Goal: Task Accomplishment & Management: Use online tool/utility

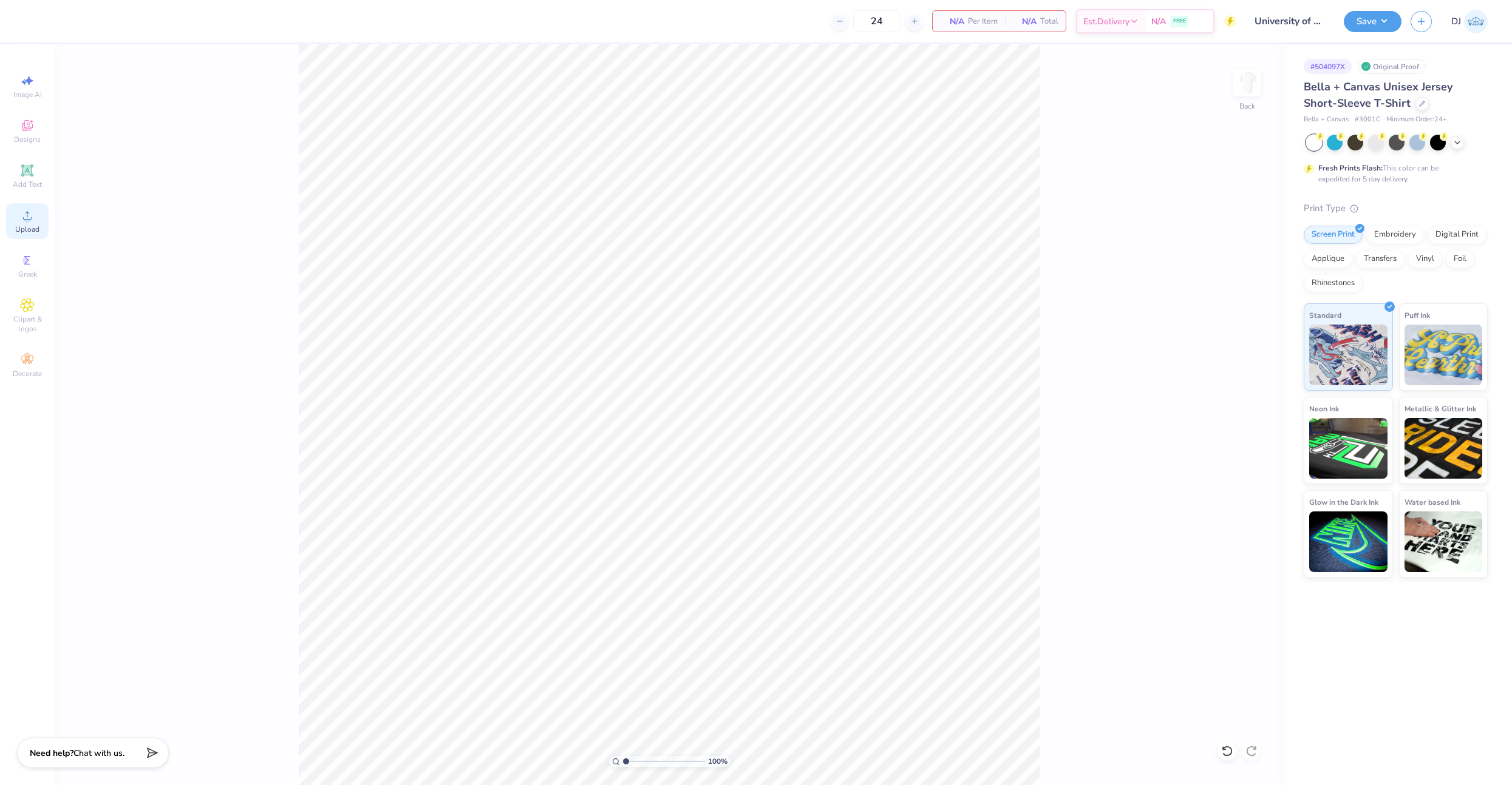
click at [32, 218] on icon at bounding box center [27, 215] width 14 height 14
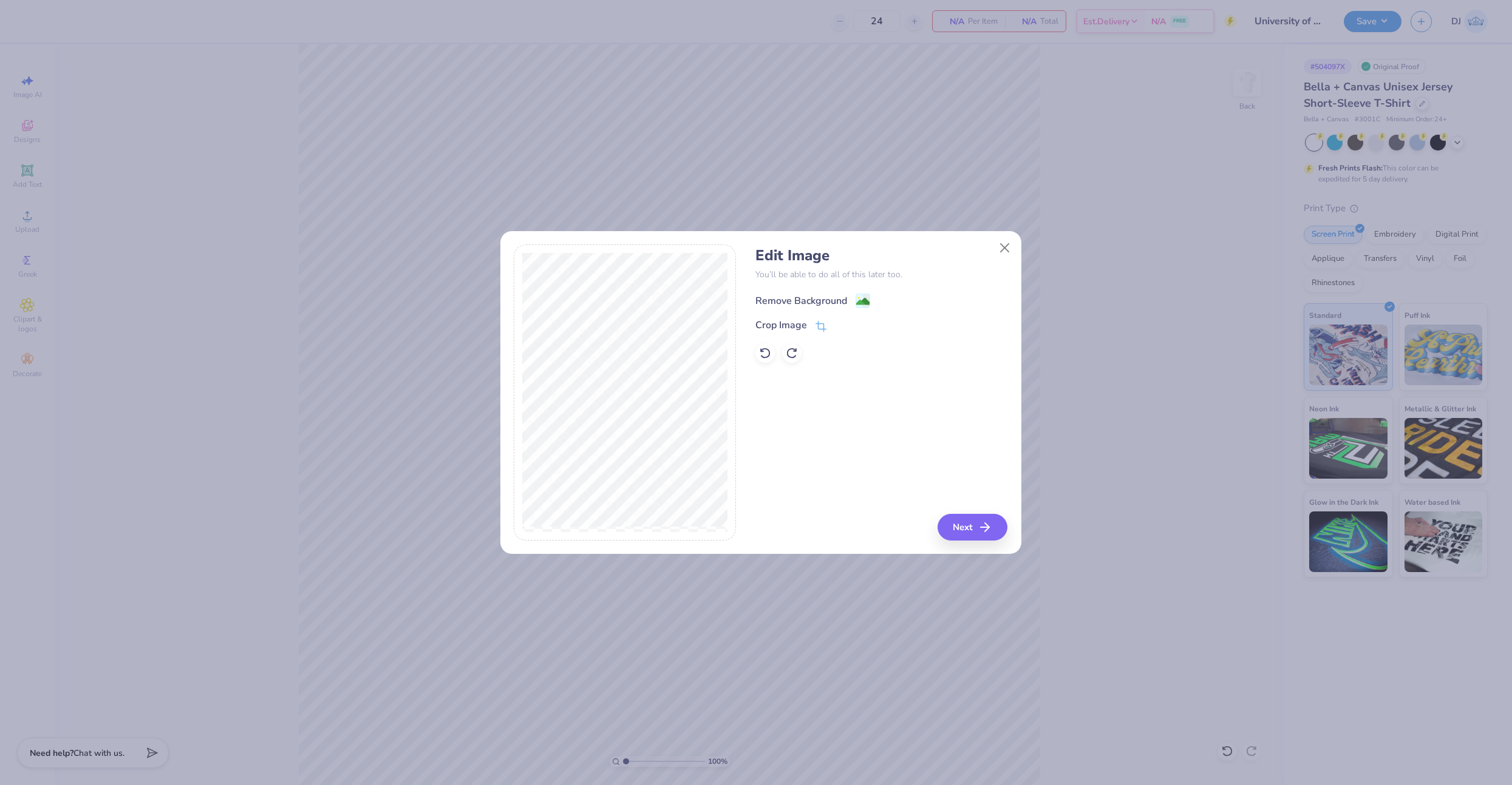
click at [862, 297] on image at bounding box center [863, 302] width 14 height 14
click at [942, 518] on button "Next" at bounding box center [974, 527] width 70 height 26
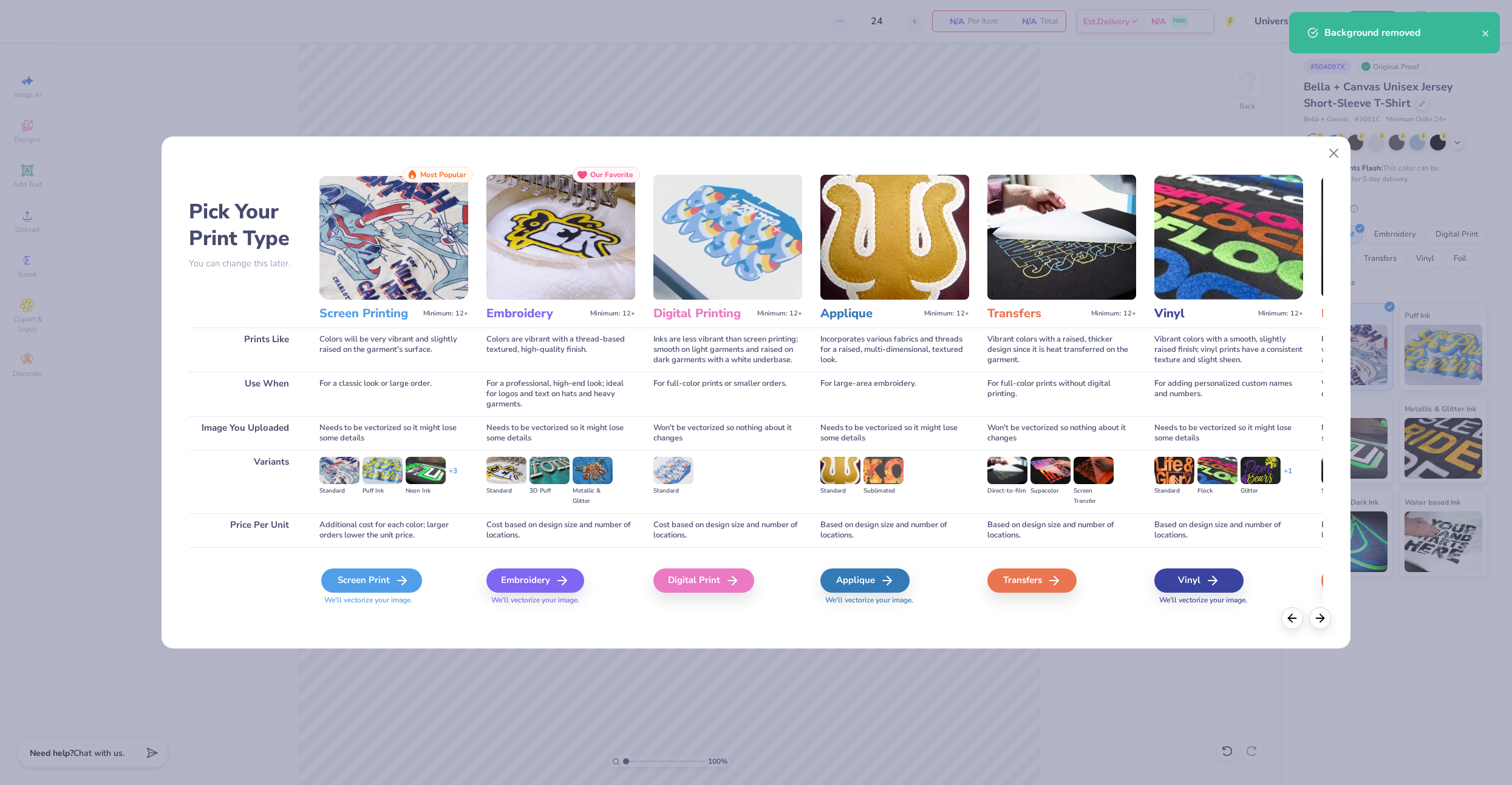
click at [364, 583] on div "Screen Print" at bounding box center [372, 581] width 101 height 24
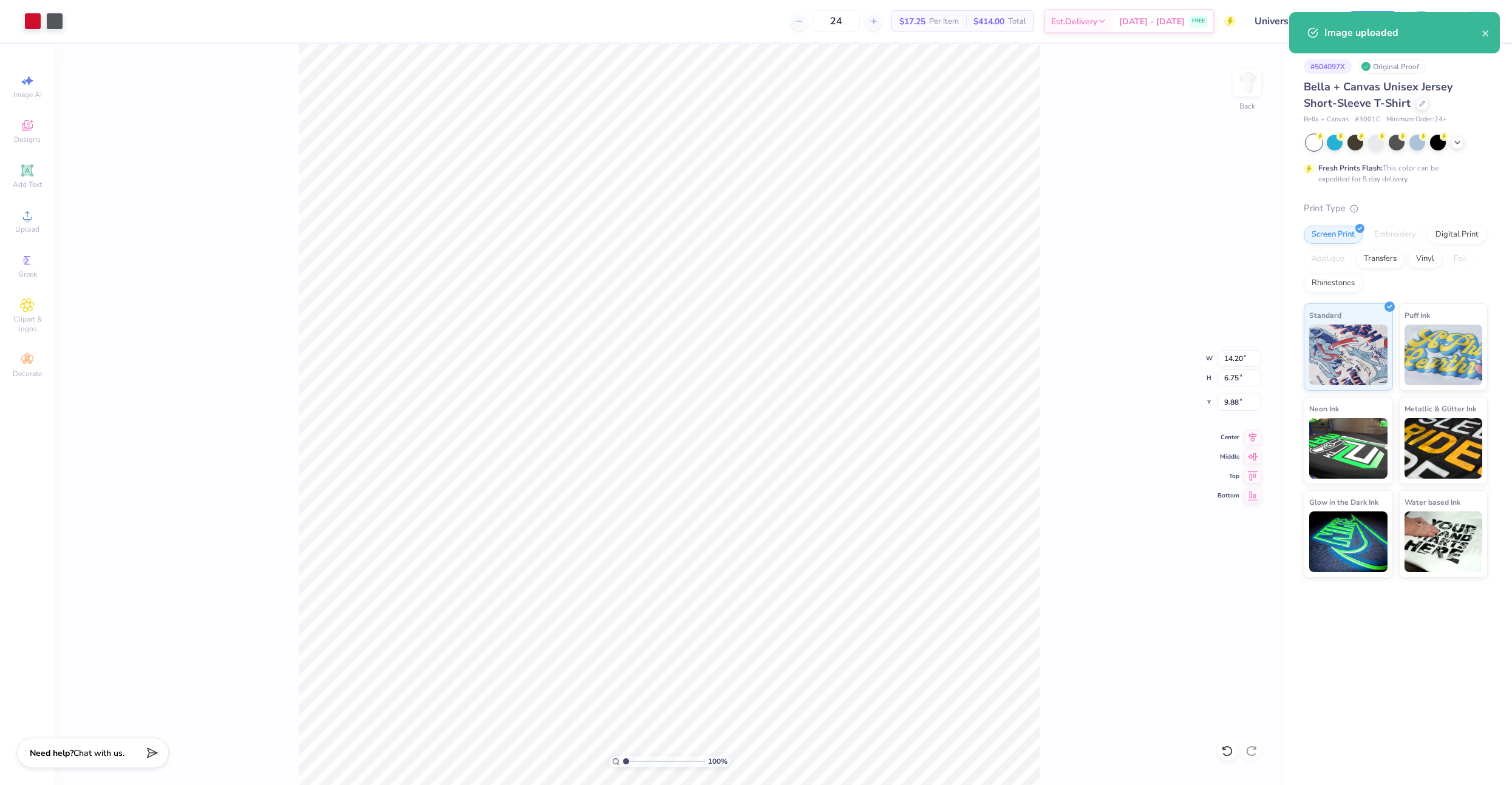
type input "9.21"
type input "4.38"
type input "4.34"
drag, startPoint x: 1249, startPoint y: 435, endPoint x: 1237, endPoint y: 407, distance: 30.5
click at [1249, 435] on icon at bounding box center [1252, 437] width 17 height 14
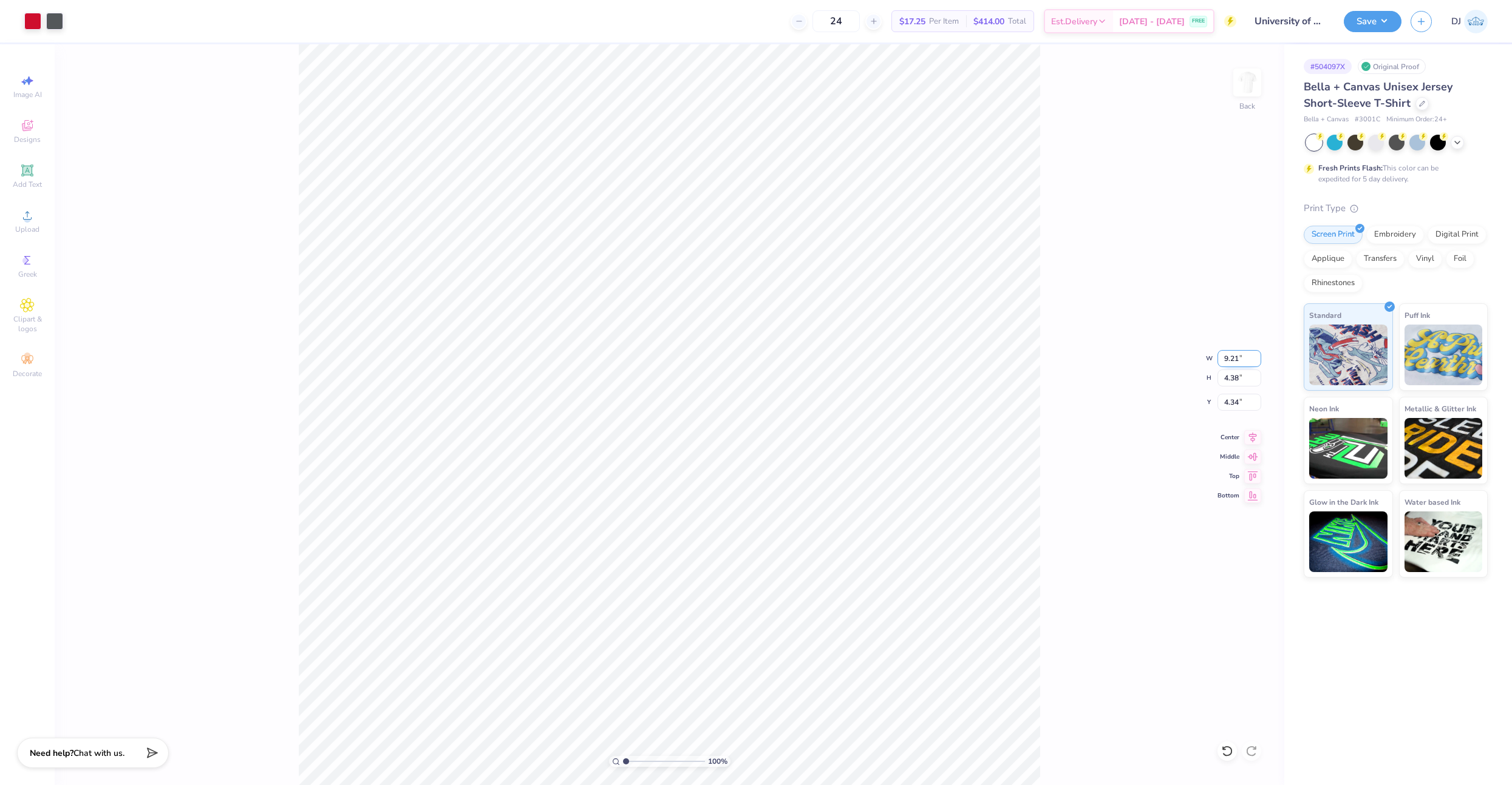
click at [1226, 365] on input "9.21" at bounding box center [1239, 358] width 44 height 17
click at [1228, 361] on input "9.21" at bounding box center [1239, 358] width 44 height 17
type input "10.50"
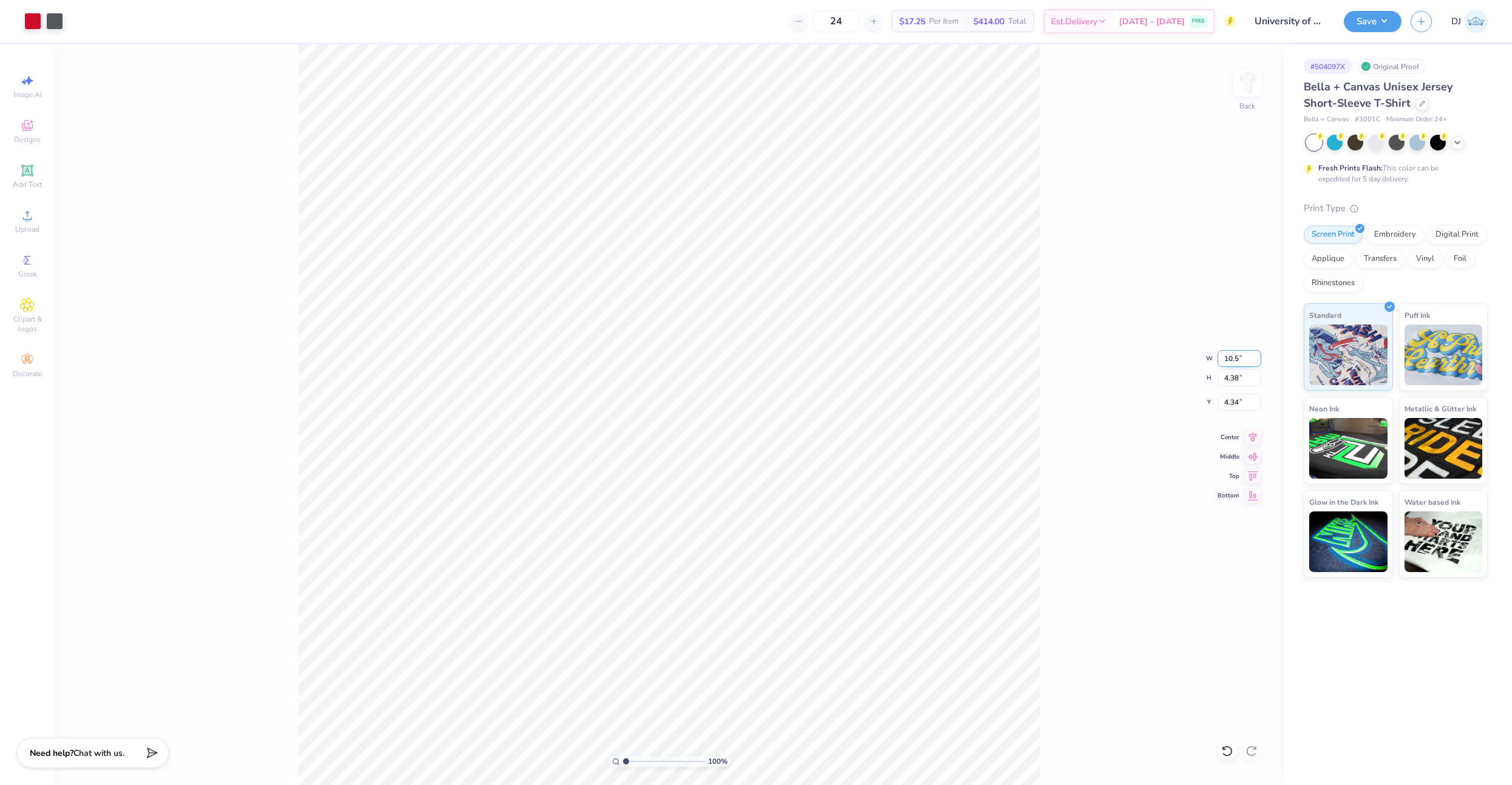
type input "4.99"
type input "4.03"
click at [1233, 411] on div "100 % Back W 10.50 10.50 " H 4.99 4.99 " Y 4.03 4.03 " Center Middle Top Bottom" at bounding box center [669, 415] width 1230 height 741
click at [1231, 402] on input "4.03" at bounding box center [1239, 402] width 44 height 17
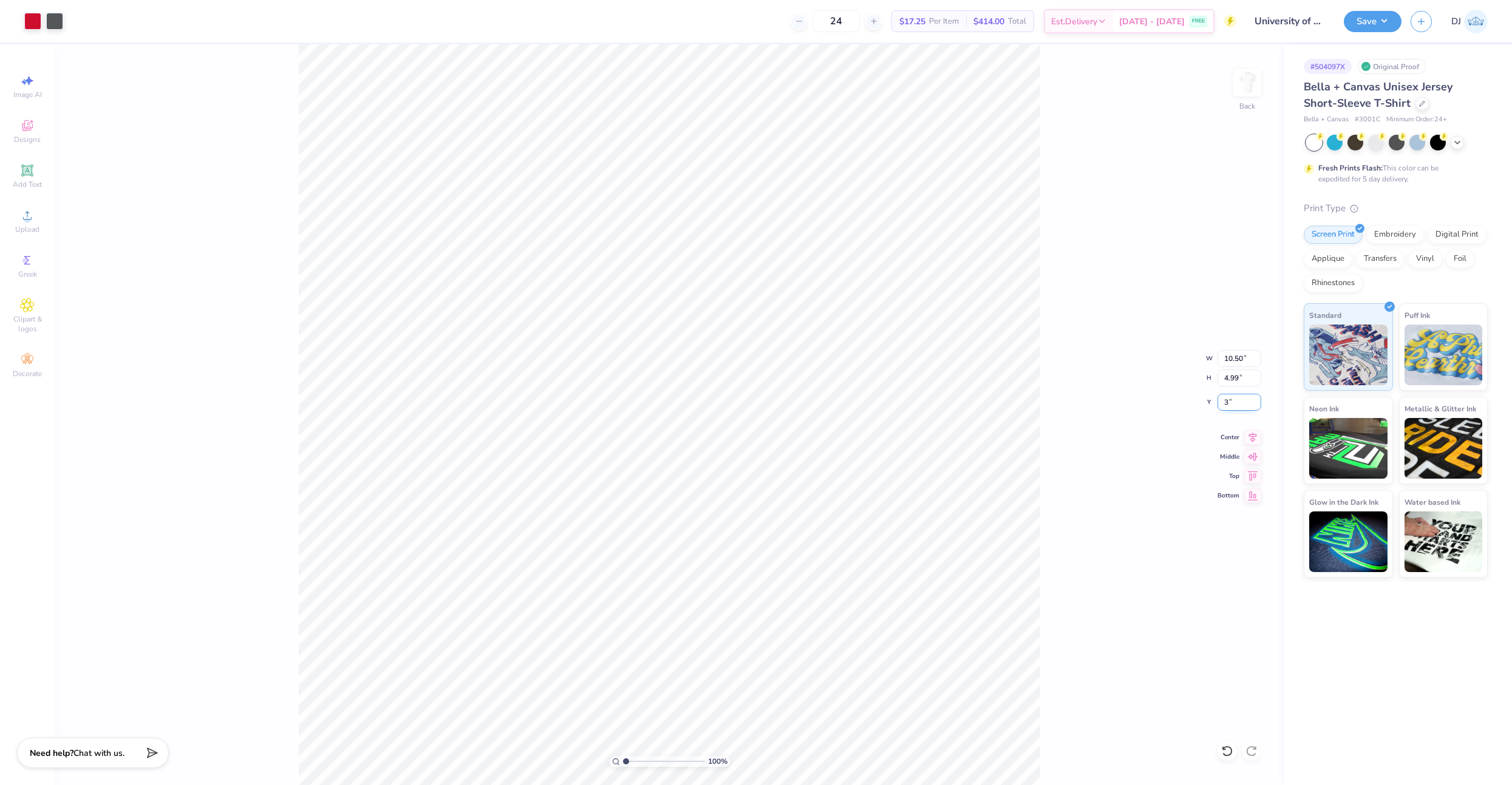
type input "3.00"
click at [1160, 271] on div "100 % Back W 10.50 10.50 " H 4.99 4.99 " Y 3.00 3.00 " Center Middle Top Bottom" at bounding box center [669, 415] width 1230 height 741
click at [1388, 30] on button "Save" at bounding box center [1372, 21] width 57 height 21
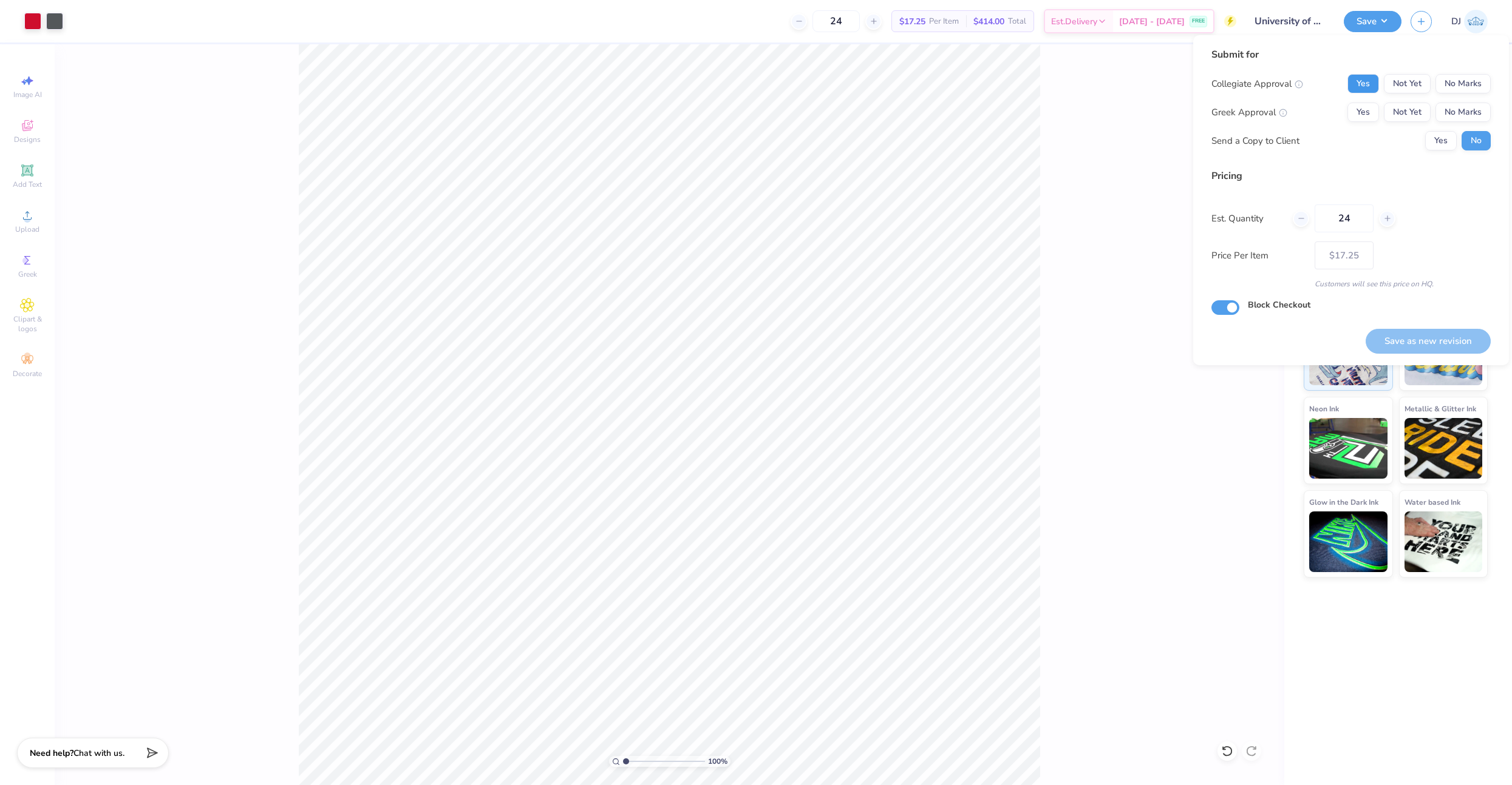
click at [1356, 90] on button "Yes" at bounding box center [1363, 84] width 32 height 20
click at [1482, 111] on button "No Marks" at bounding box center [1462, 112] width 55 height 20
click at [1438, 342] on button "Save as new revision" at bounding box center [1428, 341] width 125 height 25
type input "– –"
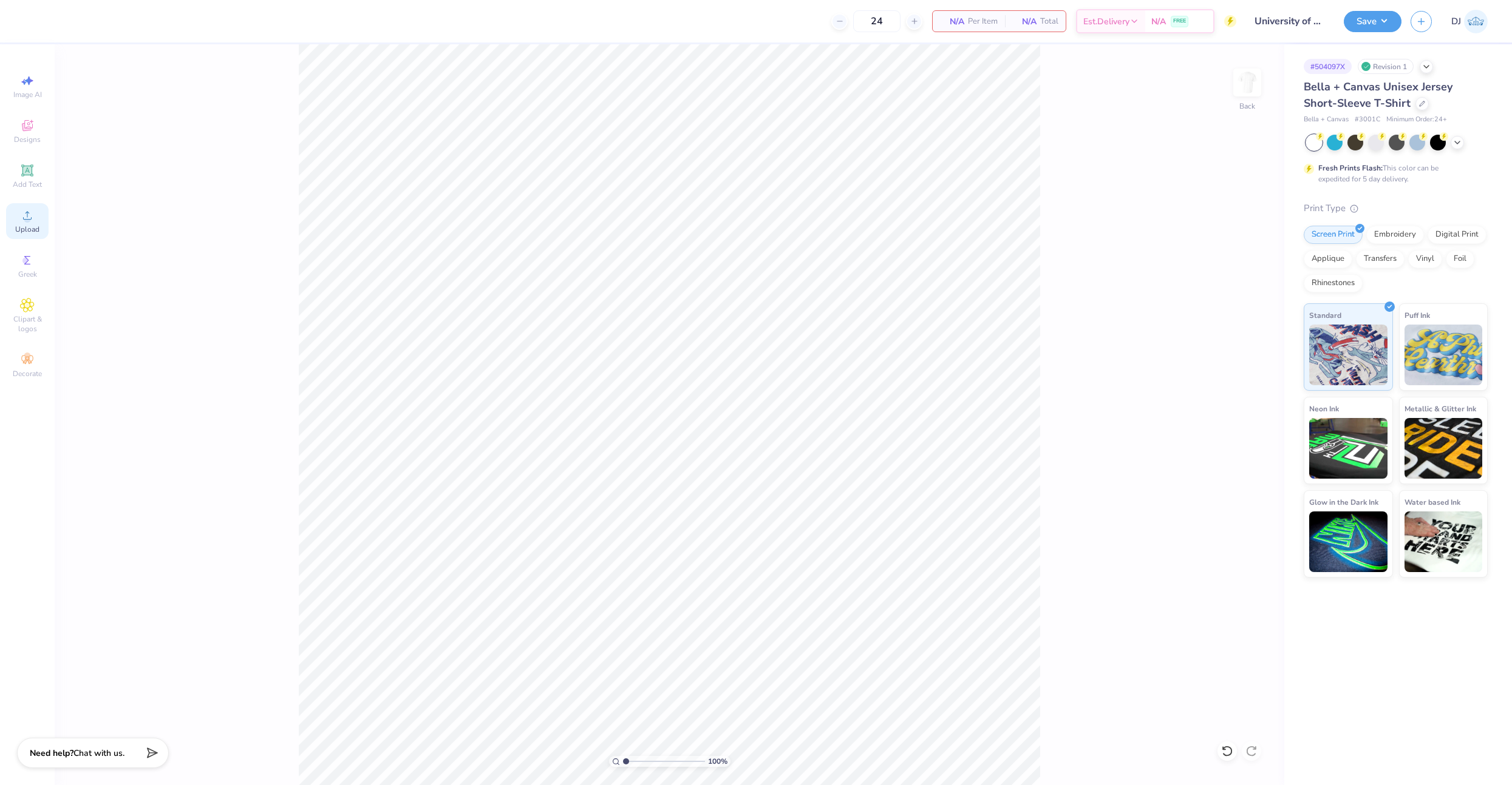
click at [41, 215] on div "Upload" at bounding box center [27, 221] width 42 height 35
click at [1231, 757] on div at bounding box center [1227, 751] width 20 height 20
click at [32, 222] on div "Upload" at bounding box center [27, 221] width 42 height 35
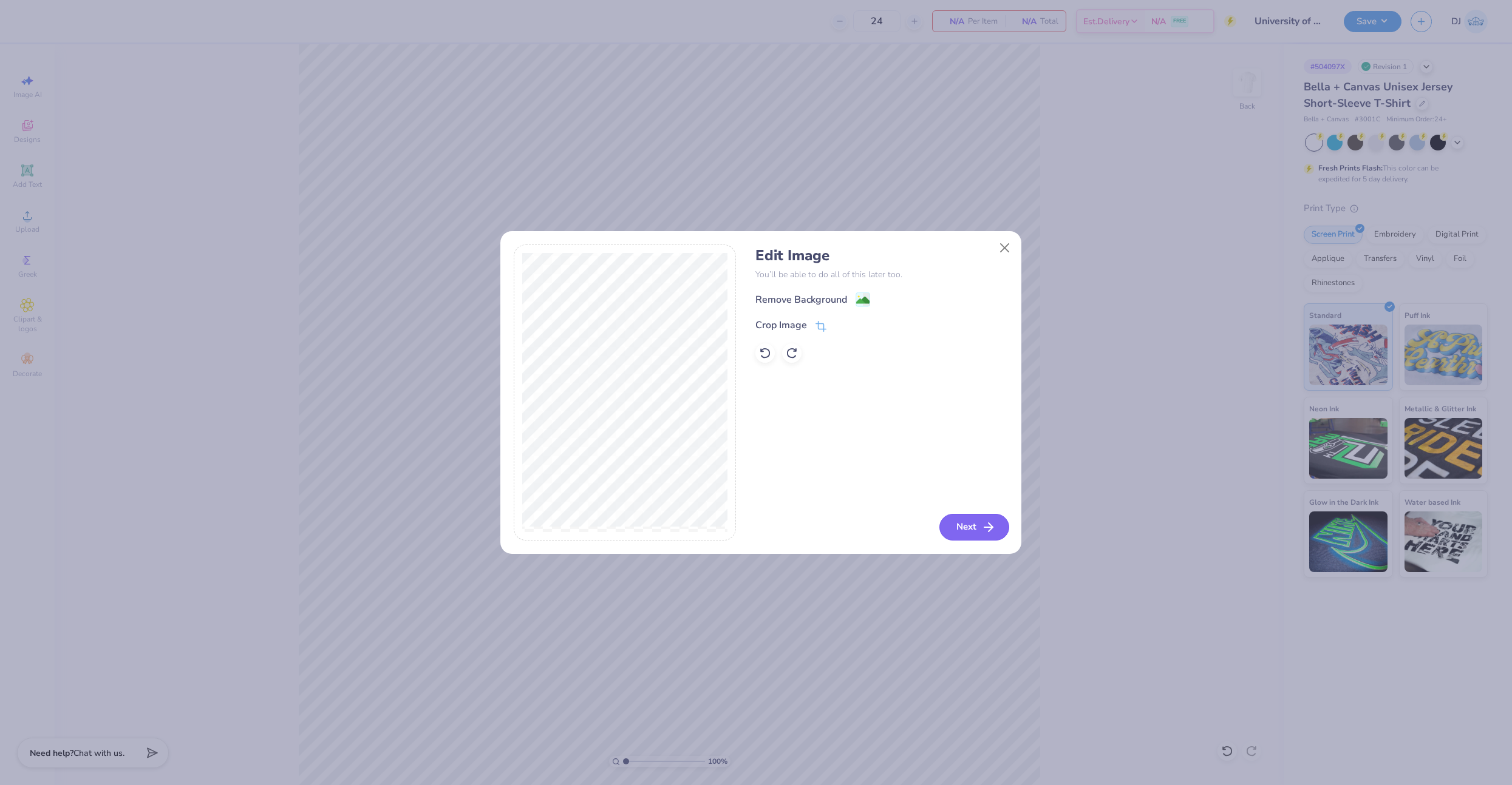
click at [974, 532] on button "Next" at bounding box center [974, 527] width 70 height 26
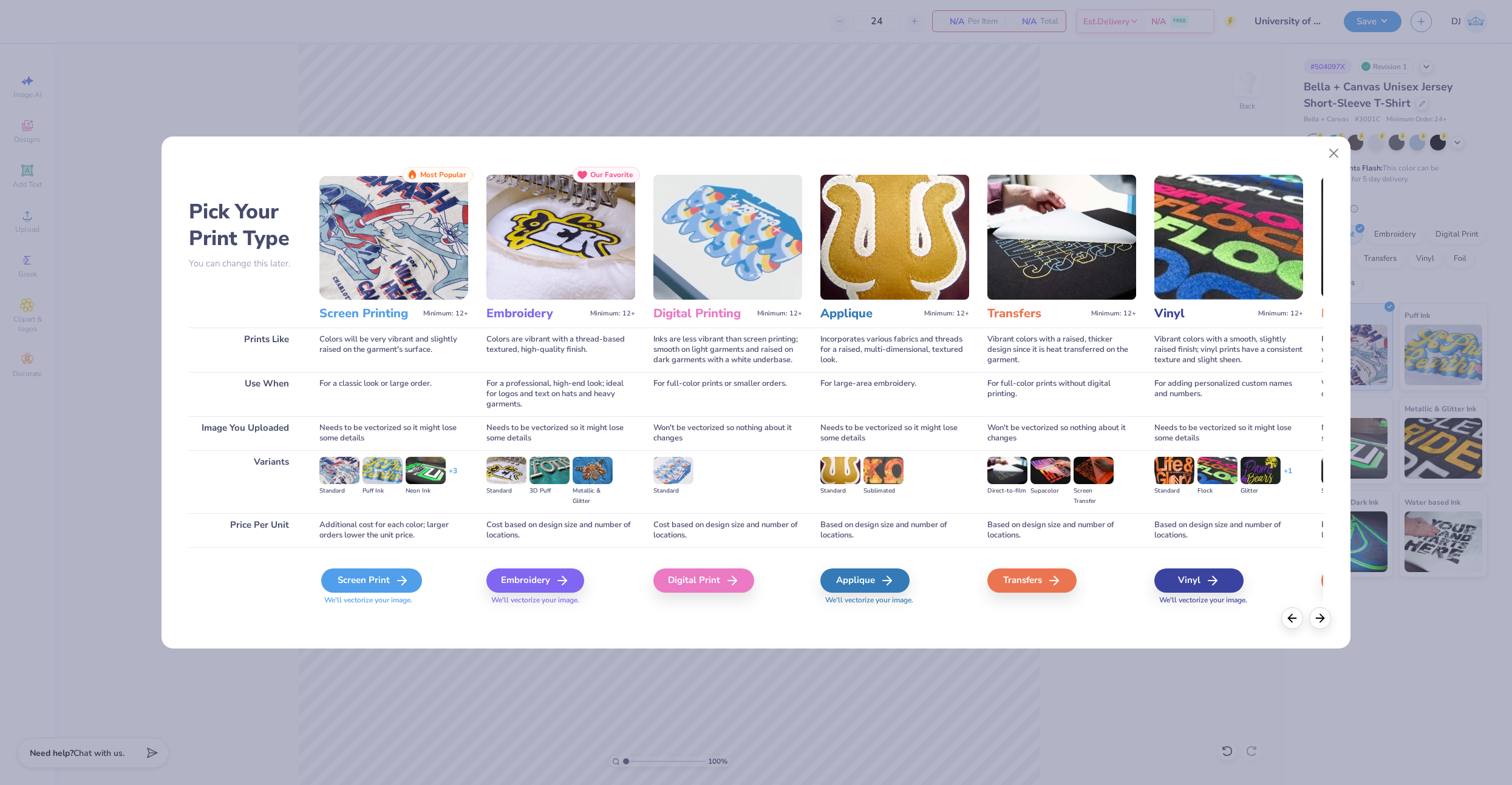
click at [365, 573] on div "Screen Print" at bounding box center [372, 581] width 101 height 24
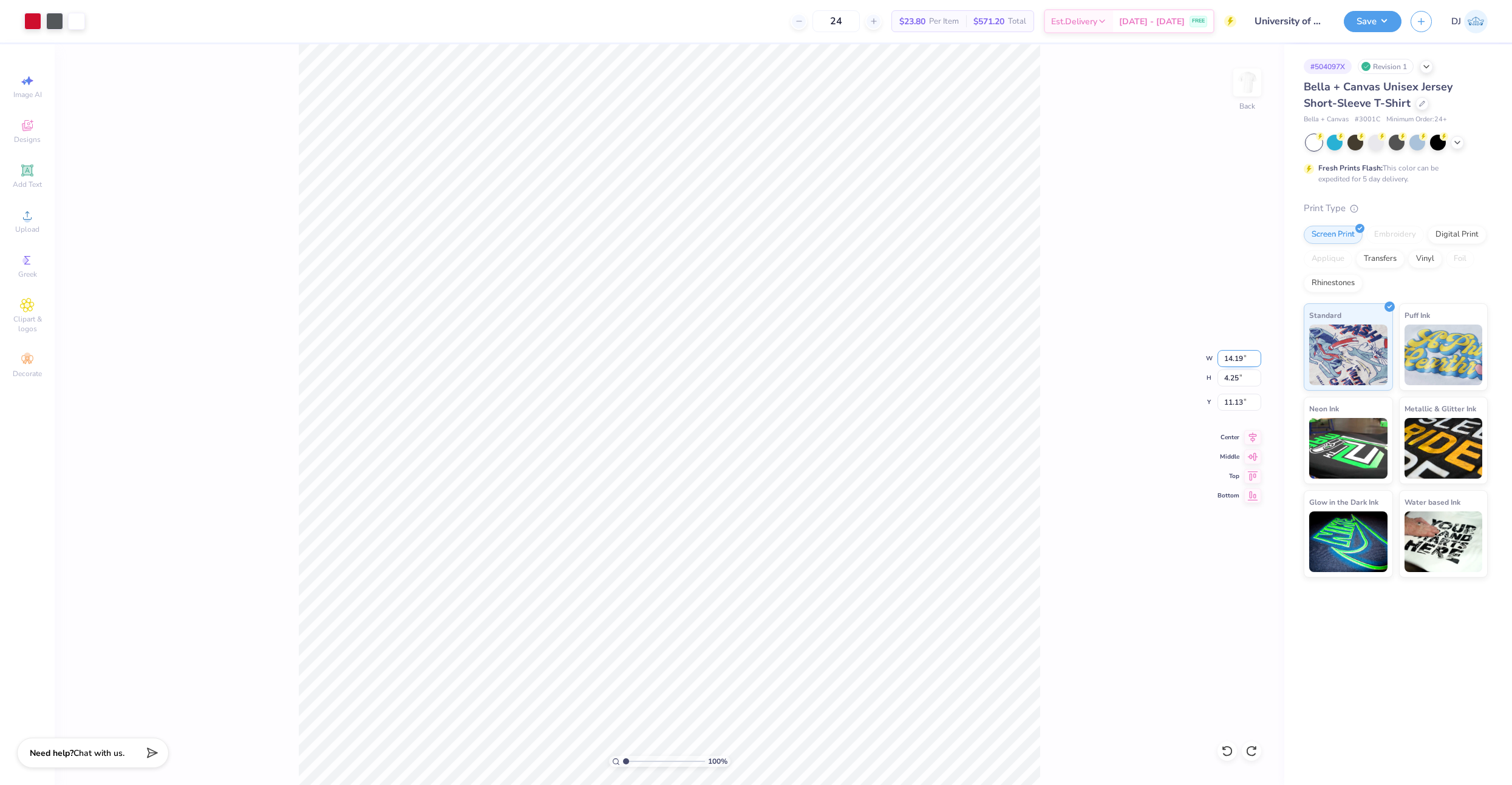
click at [1234, 357] on input "14.19" at bounding box center [1239, 358] width 44 height 17
click at [1235, 361] on input "14.1119" at bounding box center [1239, 358] width 44 height 17
type input "11.00"
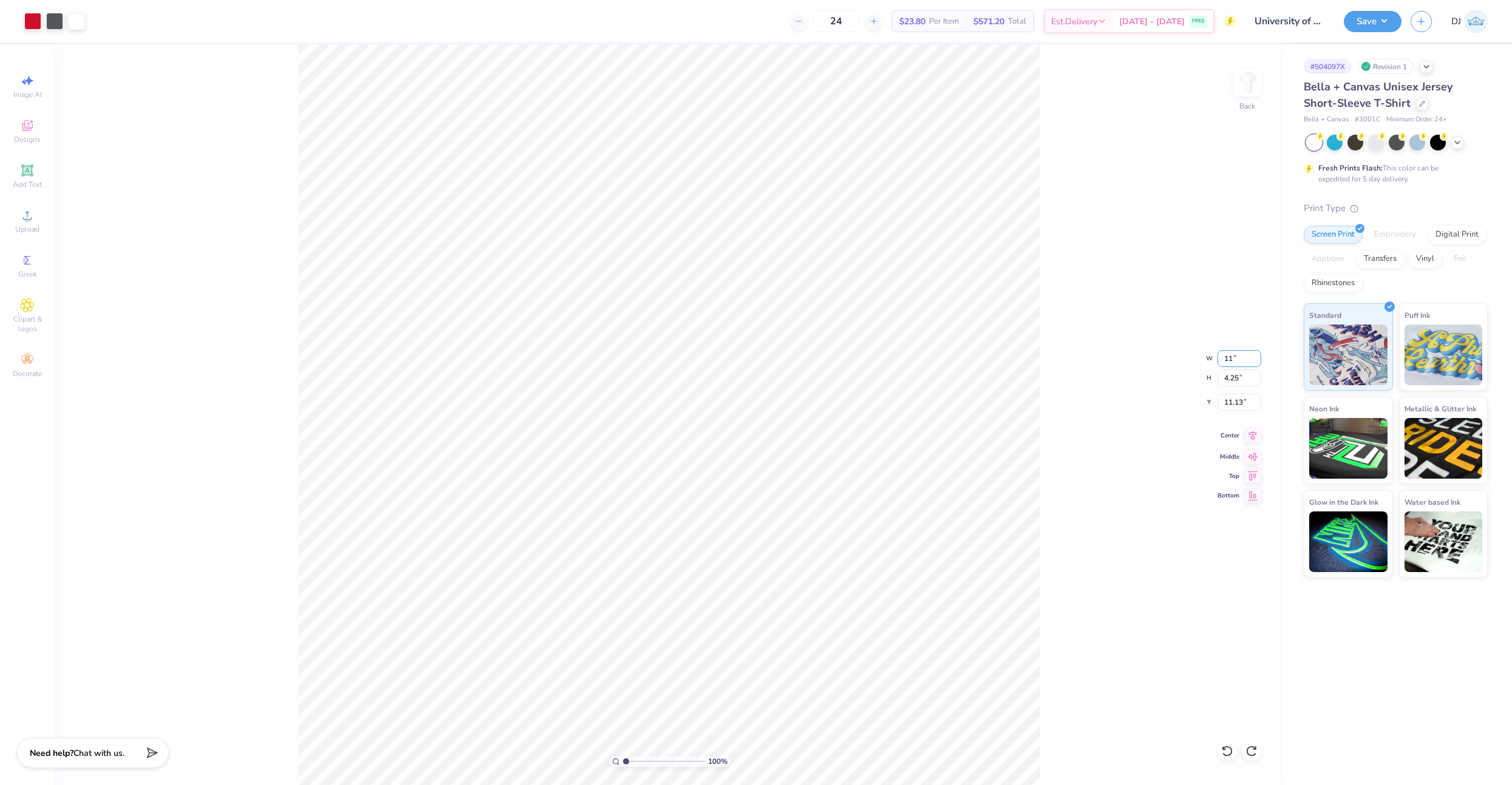
type input "3.29"
drag, startPoint x: 1249, startPoint y: 431, endPoint x: 1246, endPoint y: 423, distance: 8.5
click at [1249, 431] on icon at bounding box center [1252, 437] width 17 height 14
click at [1232, 398] on input "11.60" at bounding box center [1239, 402] width 44 height 17
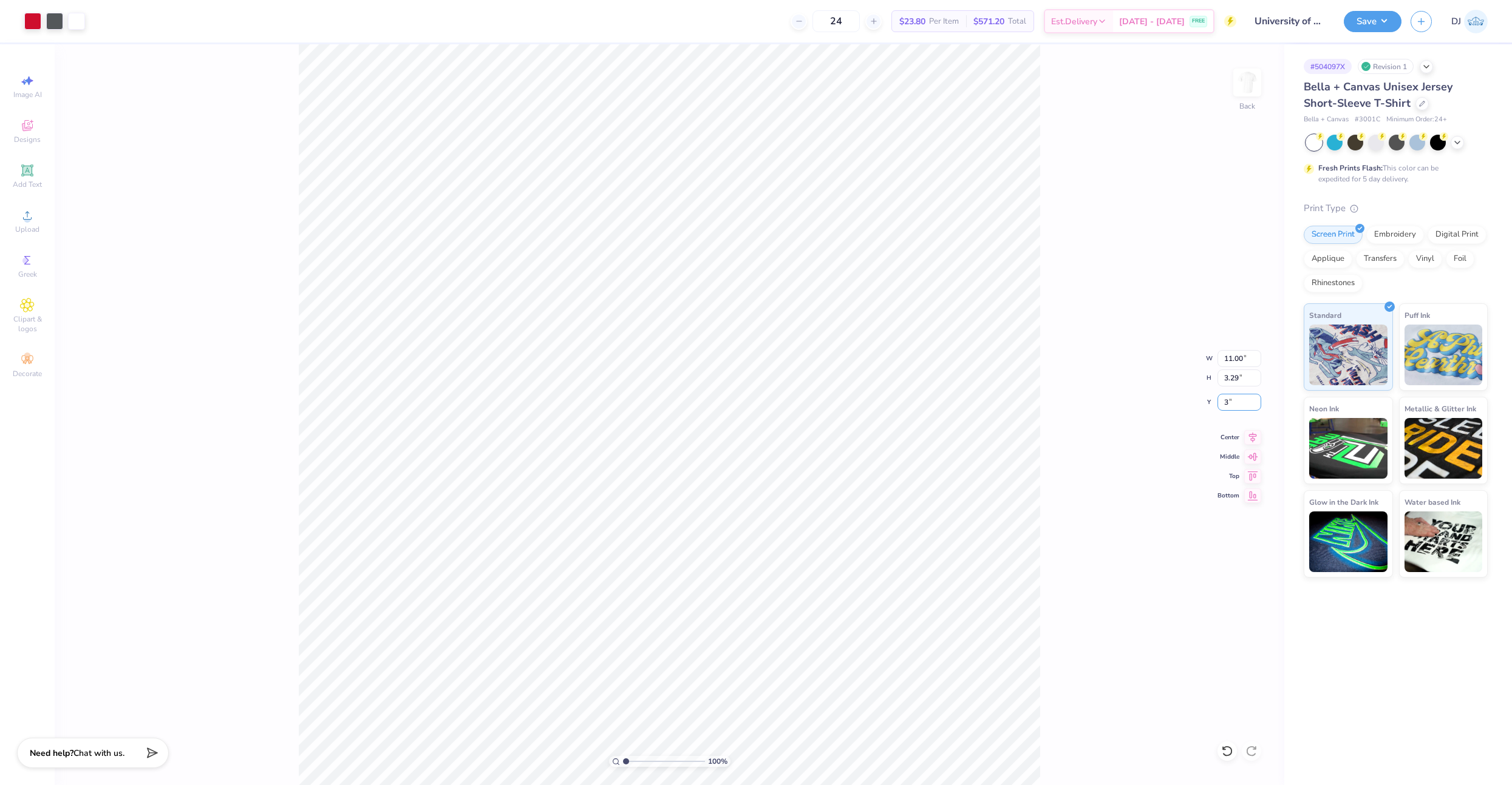
type input "3.00"
click at [1378, 26] on button "Save" at bounding box center [1372, 20] width 57 height 21
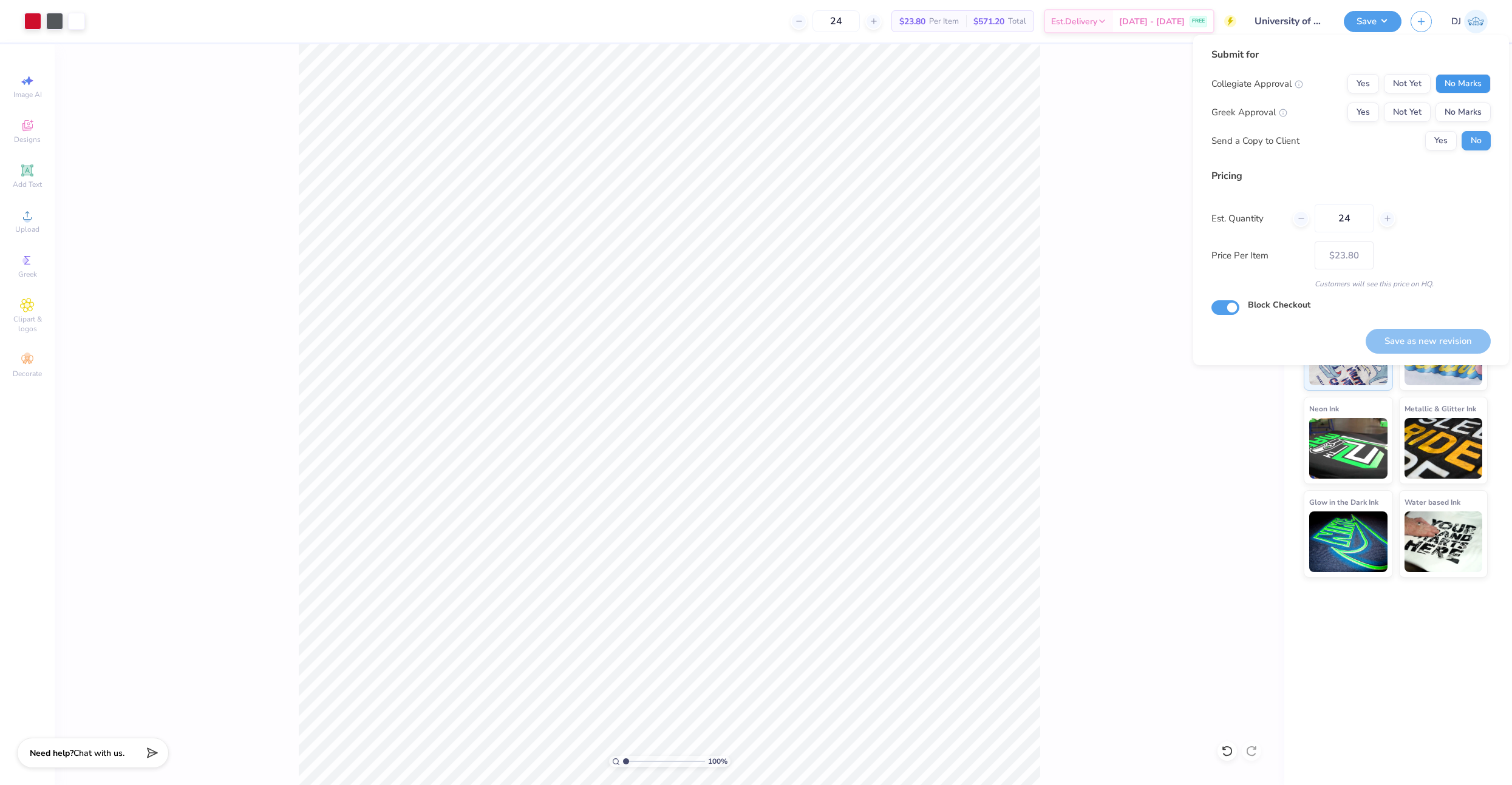
click at [1452, 76] on button "No Marks" at bounding box center [1462, 84] width 55 height 20
click at [1366, 108] on button "Yes" at bounding box center [1363, 112] width 32 height 20
click at [1369, 81] on button "Yes" at bounding box center [1363, 84] width 32 height 20
drag, startPoint x: 1460, startPoint y: 115, endPoint x: 1459, endPoint y: 129, distance: 14.0
click at [1460, 115] on button "No Marks" at bounding box center [1462, 112] width 55 height 20
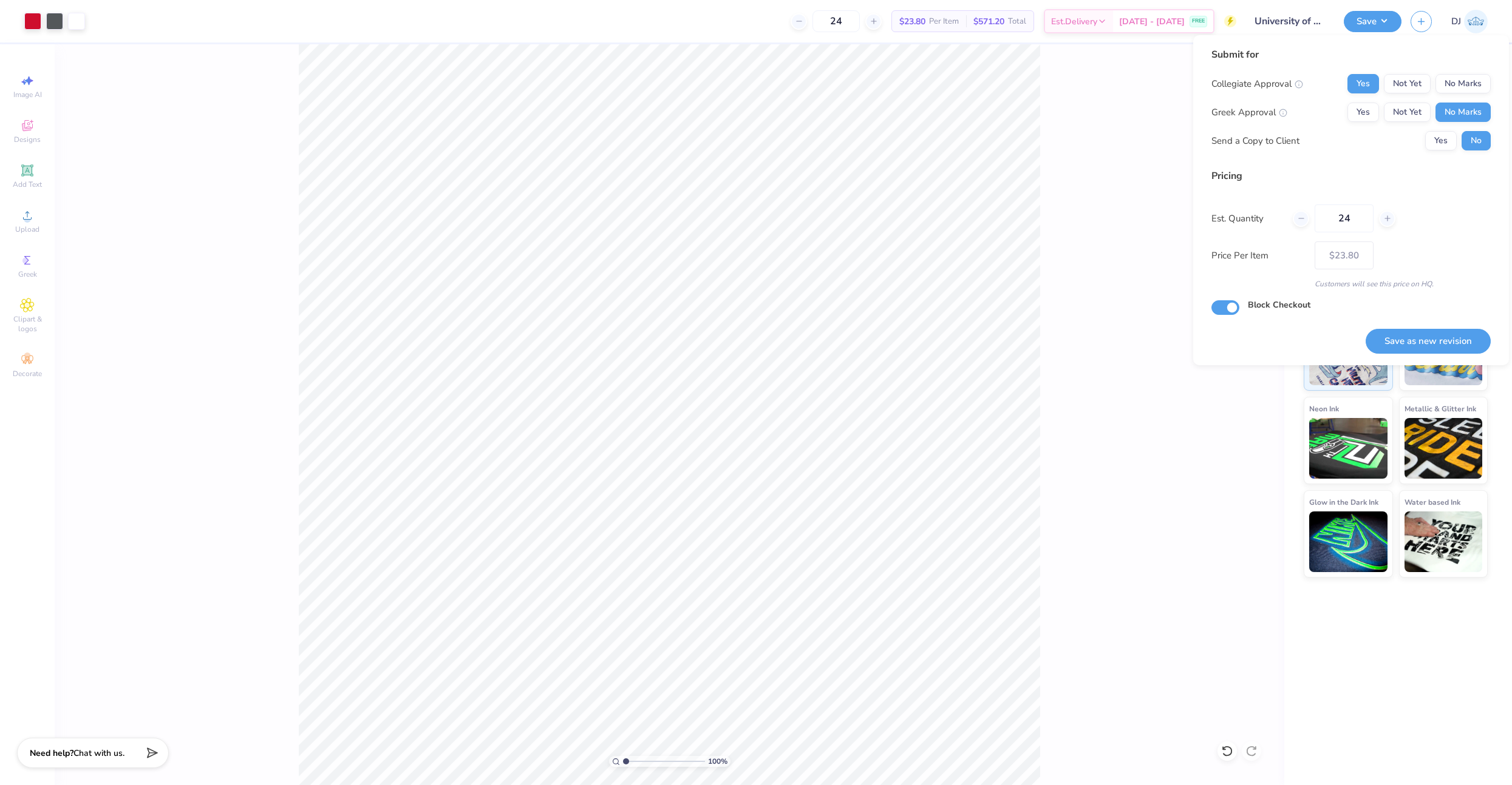
click at [1423, 333] on button "Save as new revision" at bounding box center [1428, 341] width 125 height 25
type input "$23.80"
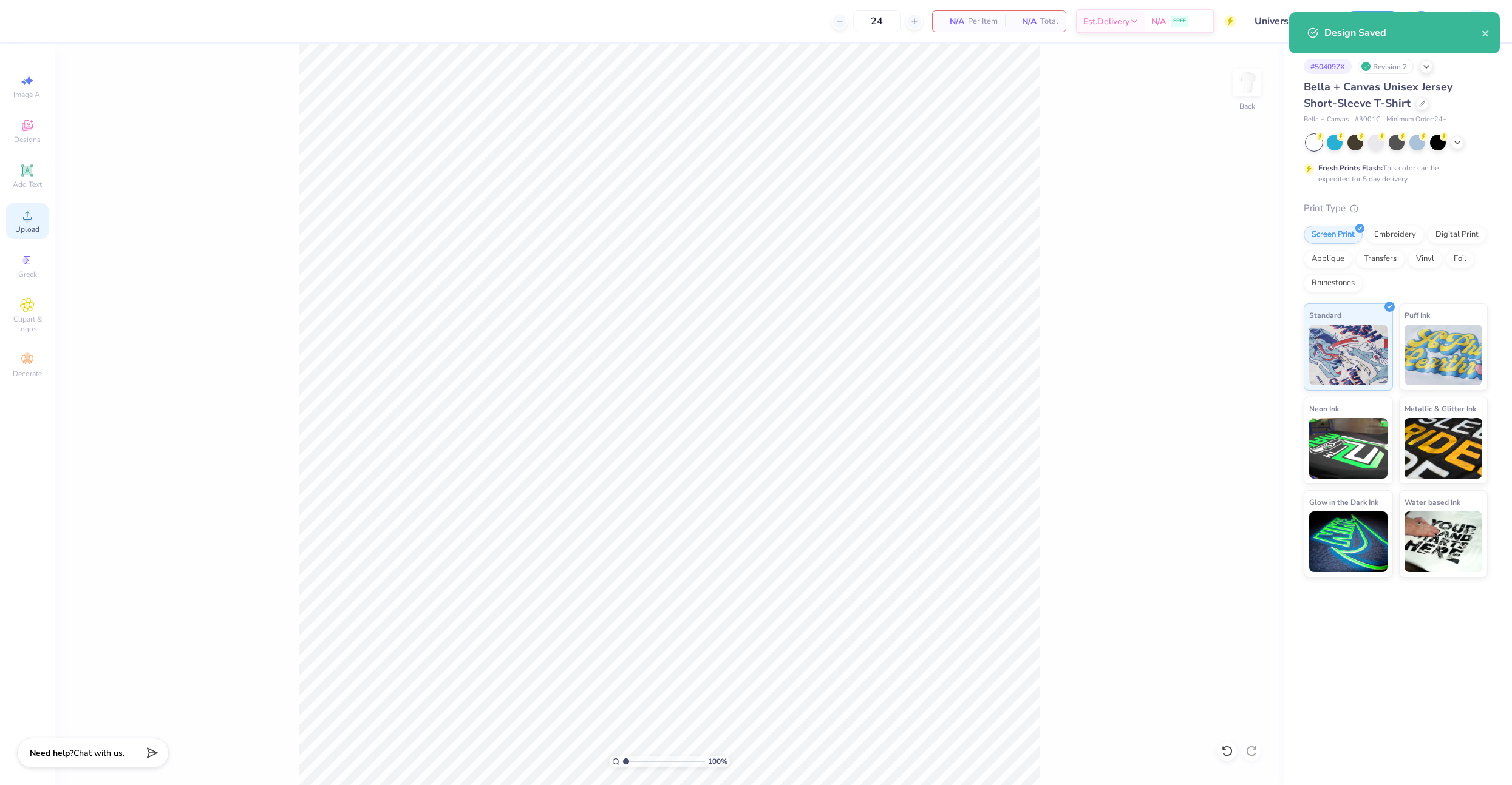
click at [34, 221] on icon at bounding box center [27, 215] width 14 height 14
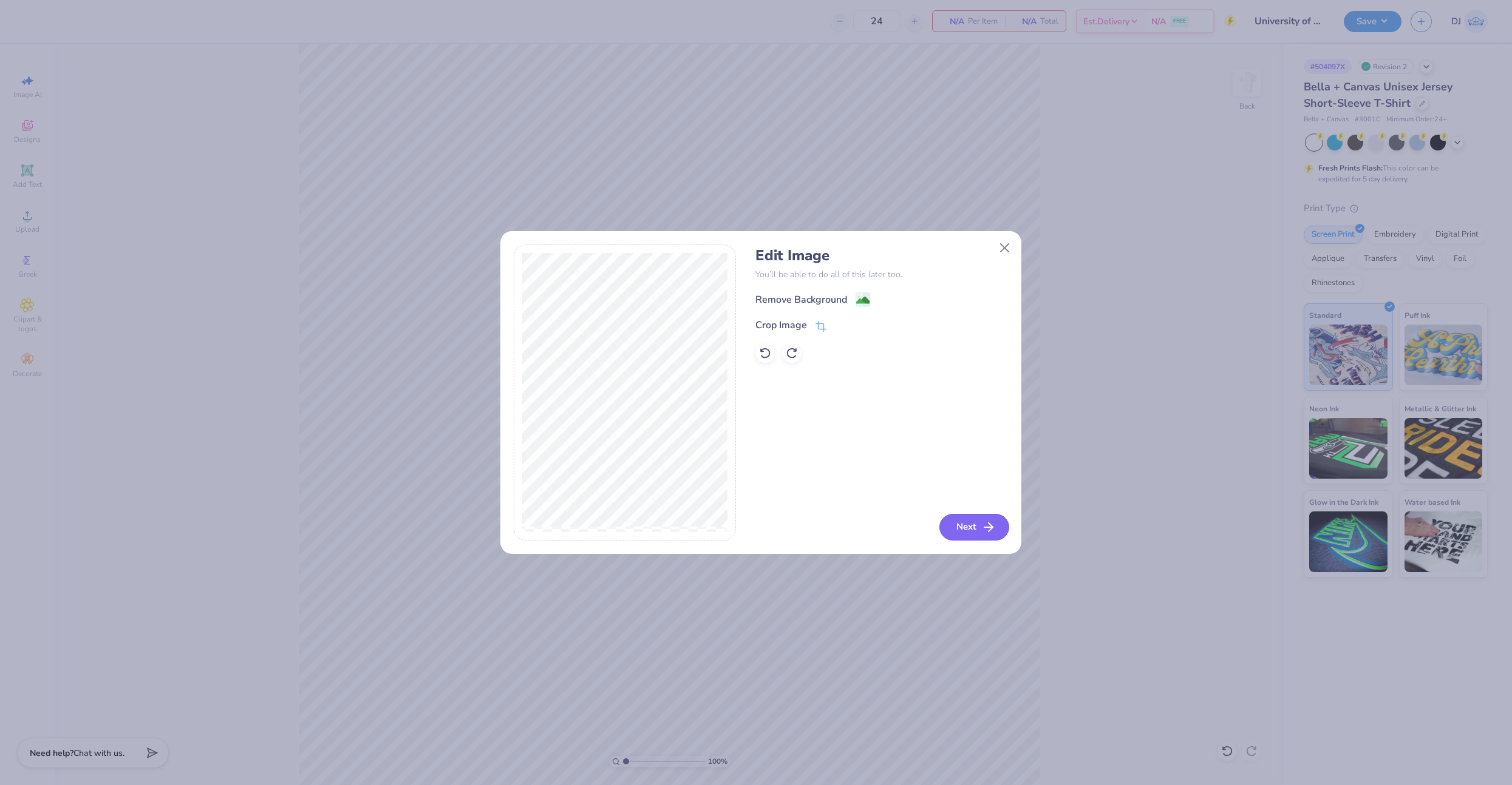
click at [963, 526] on button "Next" at bounding box center [974, 527] width 70 height 26
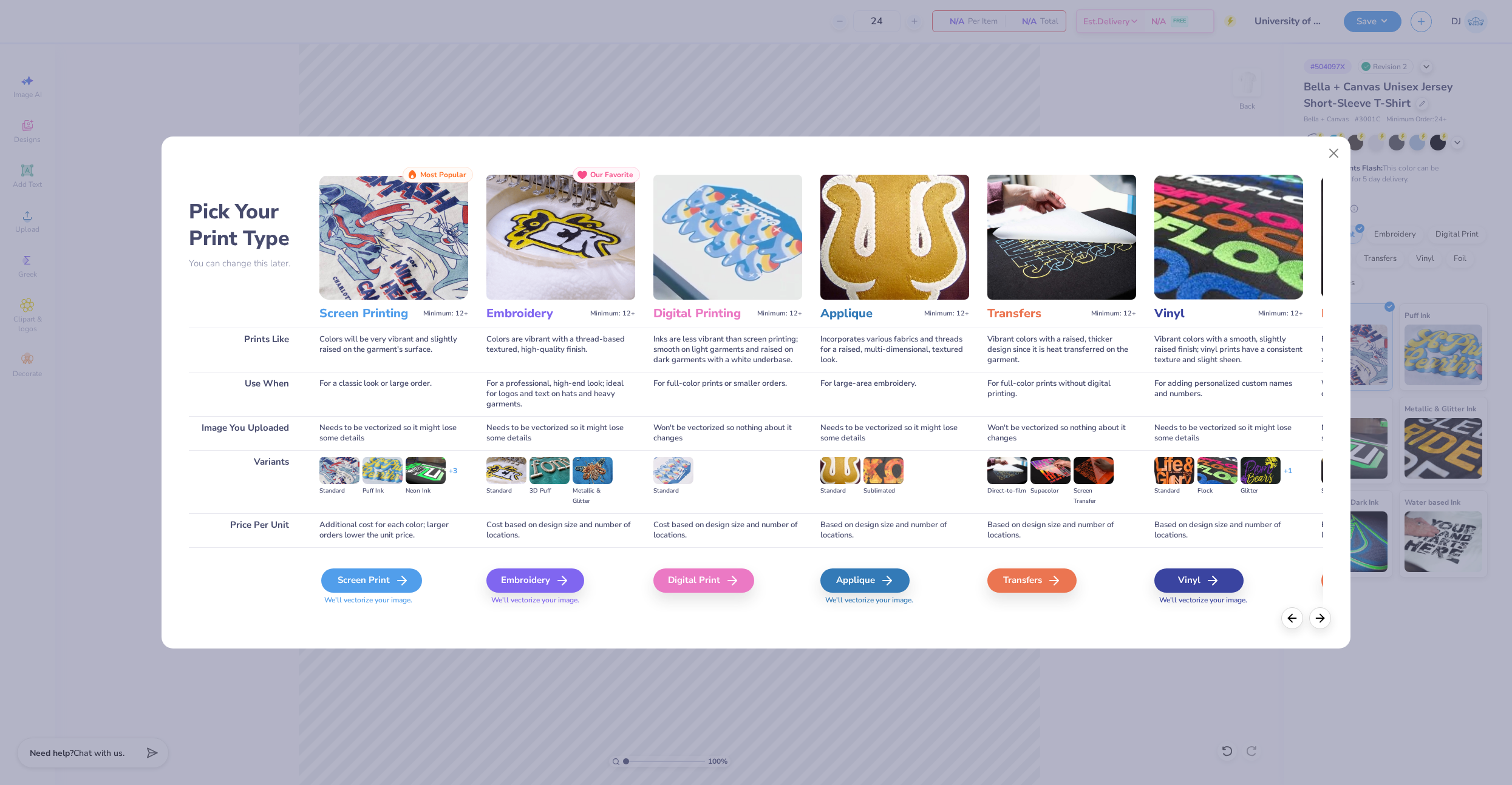
click at [383, 581] on div "Screen Print" at bounding box center [372, 581] width 101 height 24
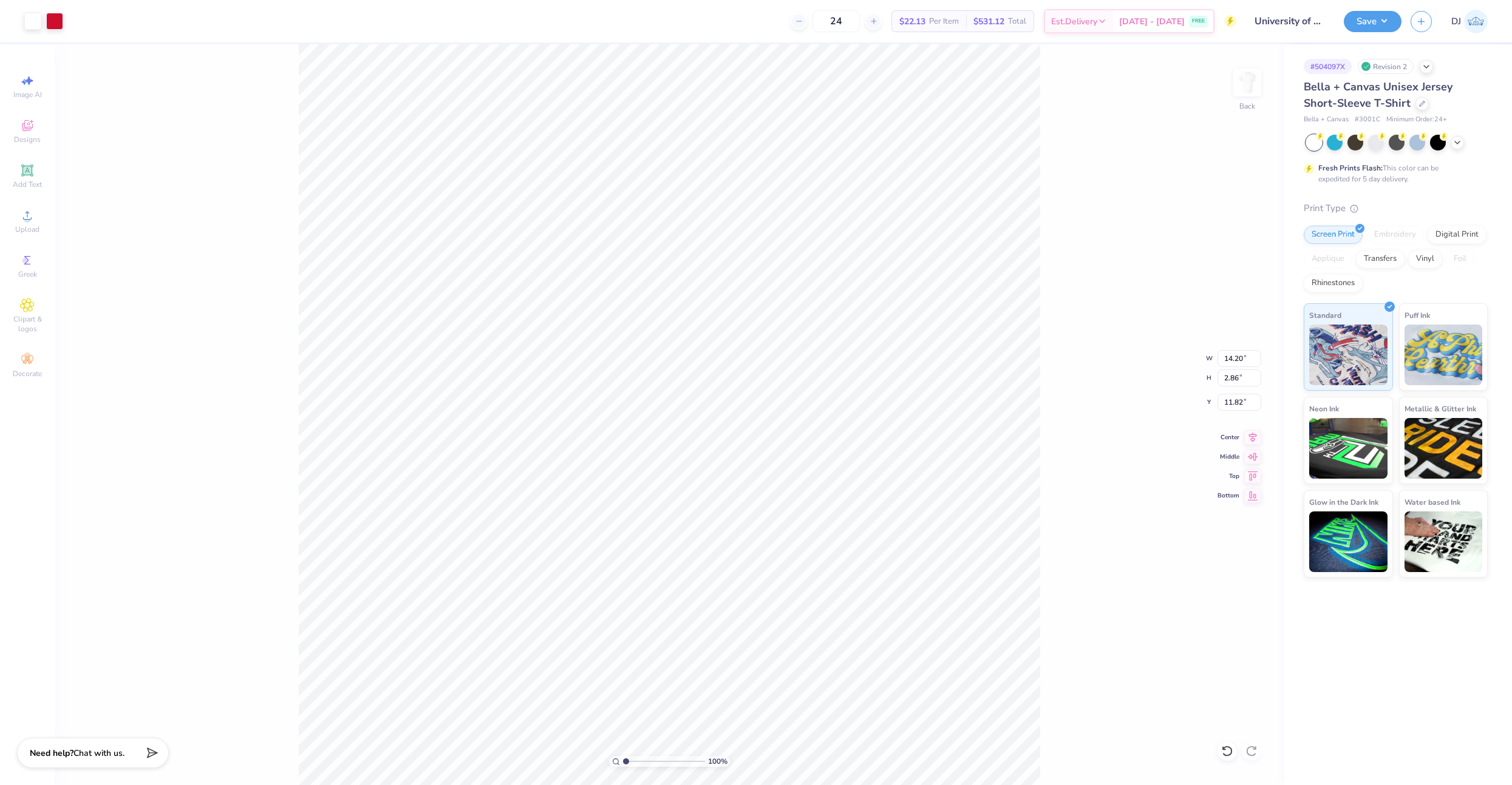
type input "10.81"
type input "2.18"
click at [1251, 432] on icon at bounding box center [1252, 436] width 8 height 11
click at [1235, 406] on input "8.14" at bounding box center [1239, 402] width 44 height 17
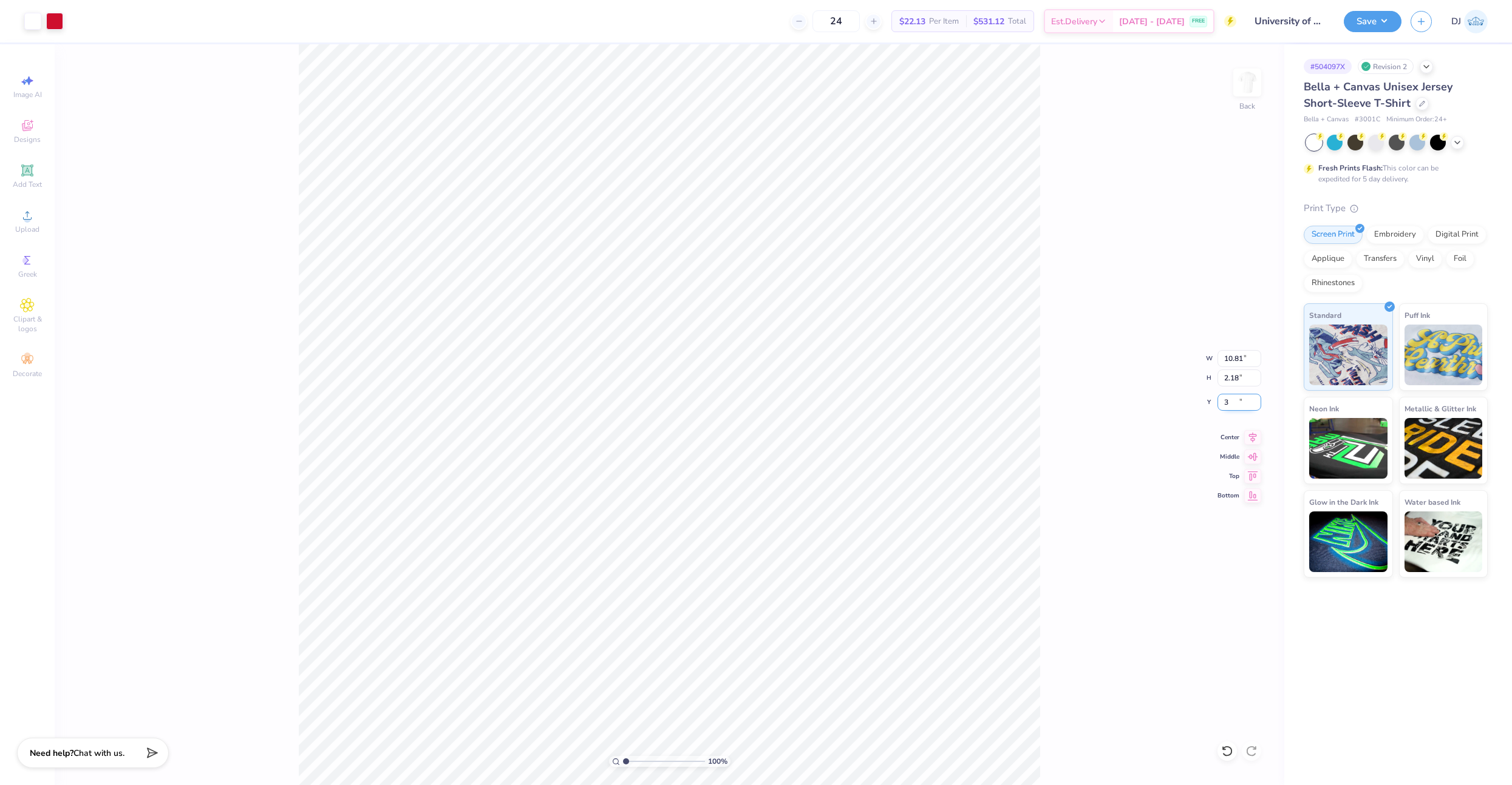
type input "3.00"
click at [1231, 363] on input "10.81" at bounding box center [1239, 358] width 44 height 17
type input "11.00"
type input "2.22"
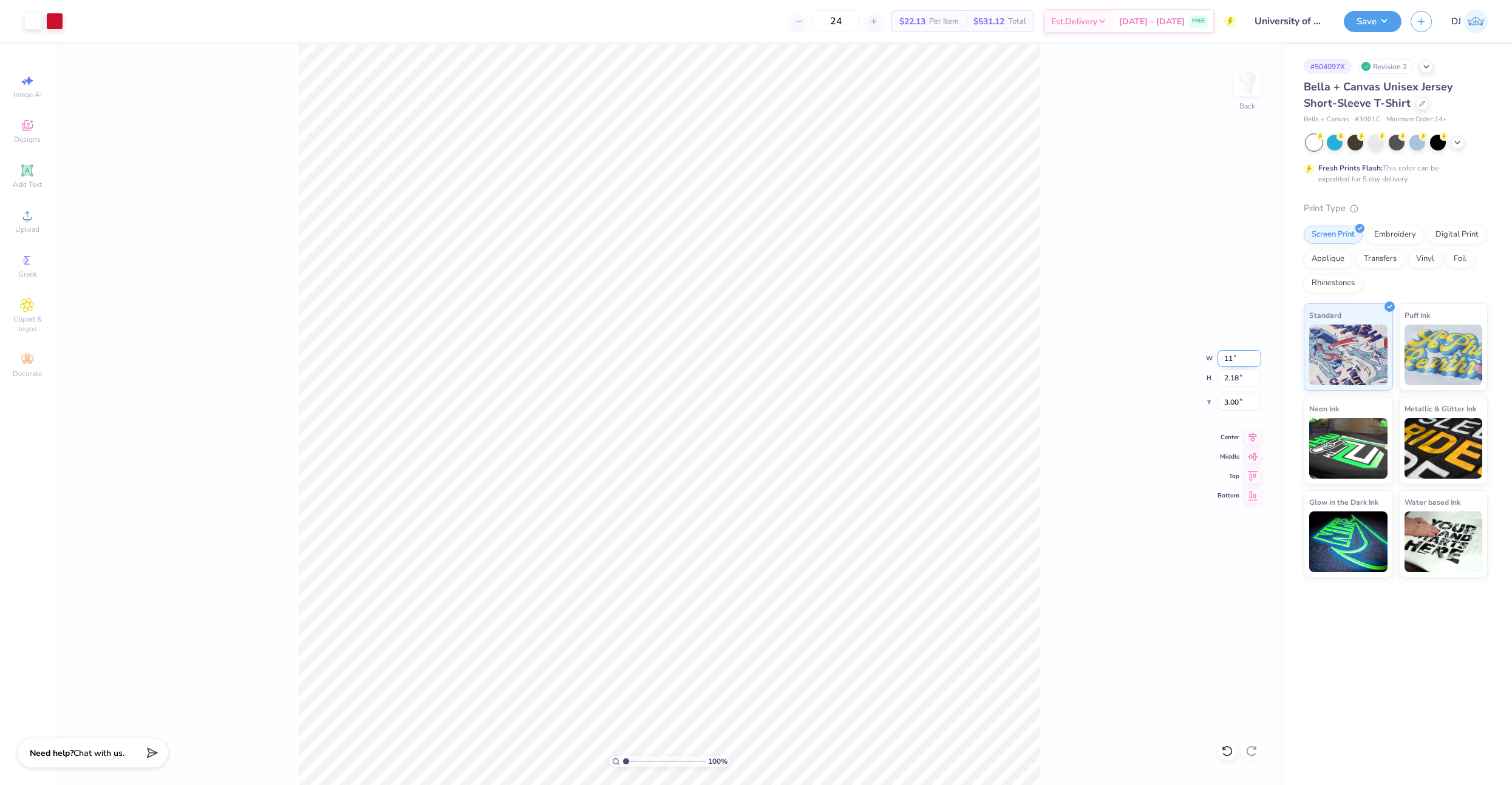
type input "2.98"
click at [1235, 357] on input "11.00" at bounding box center [1239, 358] width 44 height 17
type input "12.00"
type input "2.42"
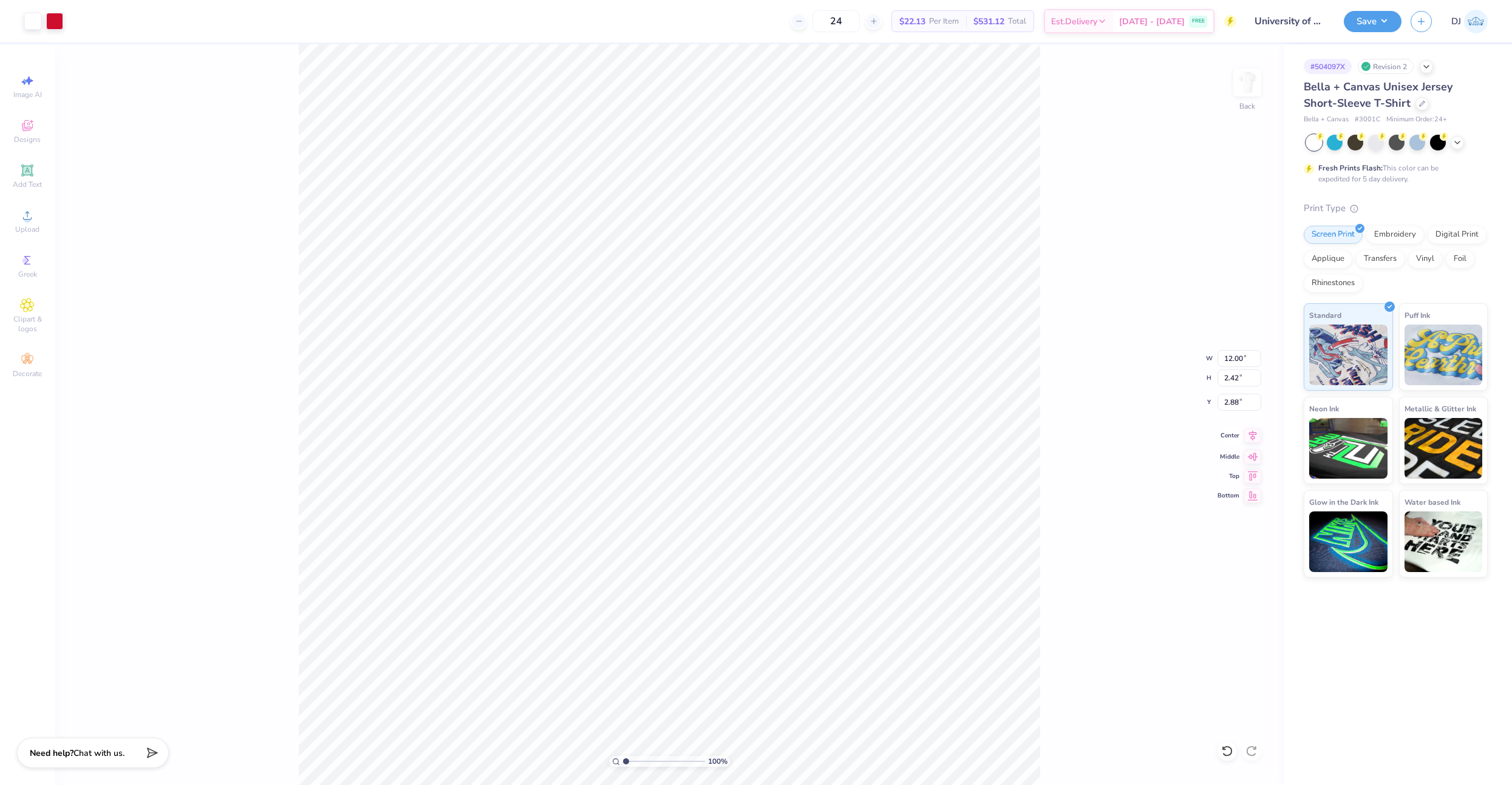
click at [1254, 442] on icon at bounding box center [1252, 435] width 17 height 14
click at [1231, 400] on input "2.88" at bounding box center [1239, 402] width 44 height 17
type input "3.00"
click at [1452, 142] on icon at bounding box center [1457, 141] width 10 height 10
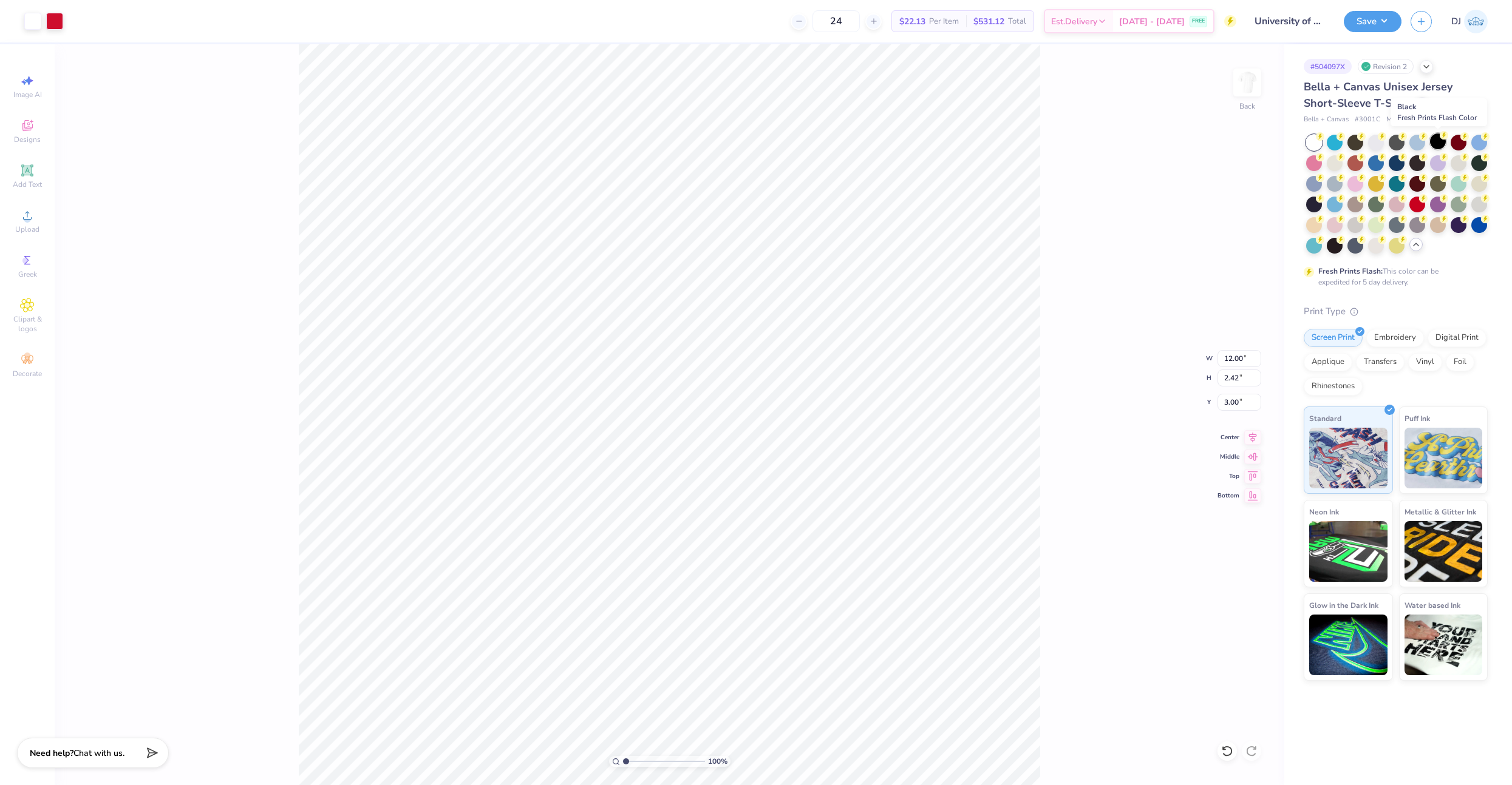
click at [1324, 139] on circle at bounding box center [1320, 136] width 8 height 8
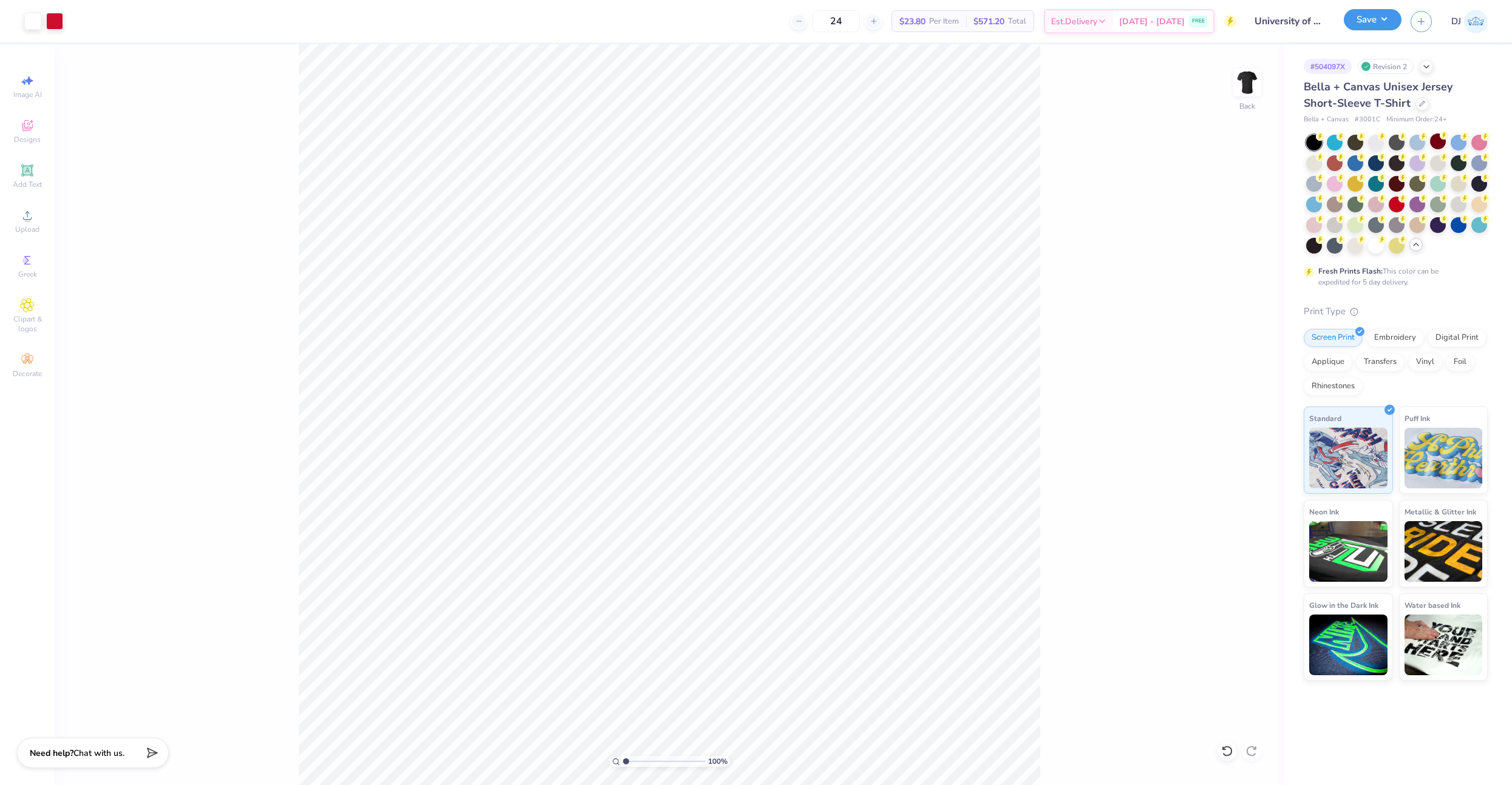
click at [1374, 20] on button "Save" at bounding box center [1372, 20] width 57 height 21
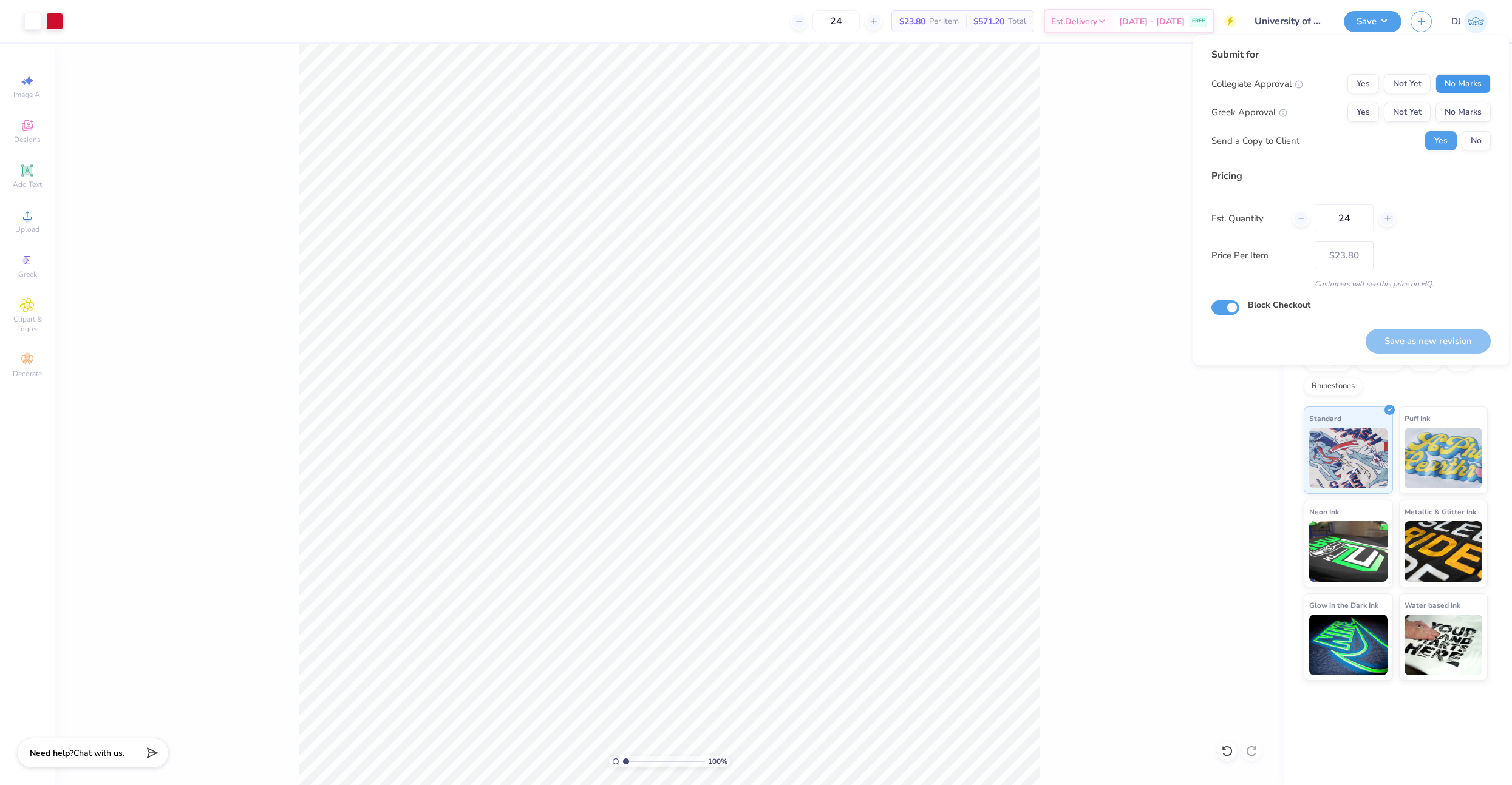
click at [1468, 84] on button "No Marks" at bounding box center [1462, 84] width 55 height 20
click at [1360, 81] on button "Yes" at bounding box center [1363, 84] width 32 height 20
click at [1454, 108] on button "No Marks" at bounding box center [1462, 112] width 55 height 20
click at [1471, 145] on button "No" at bounding box center [1476, 141] width 29 height 20
click at [1433, 348] on button "Save as new revision" at bounding box center [1428, 341] width 125 height 25
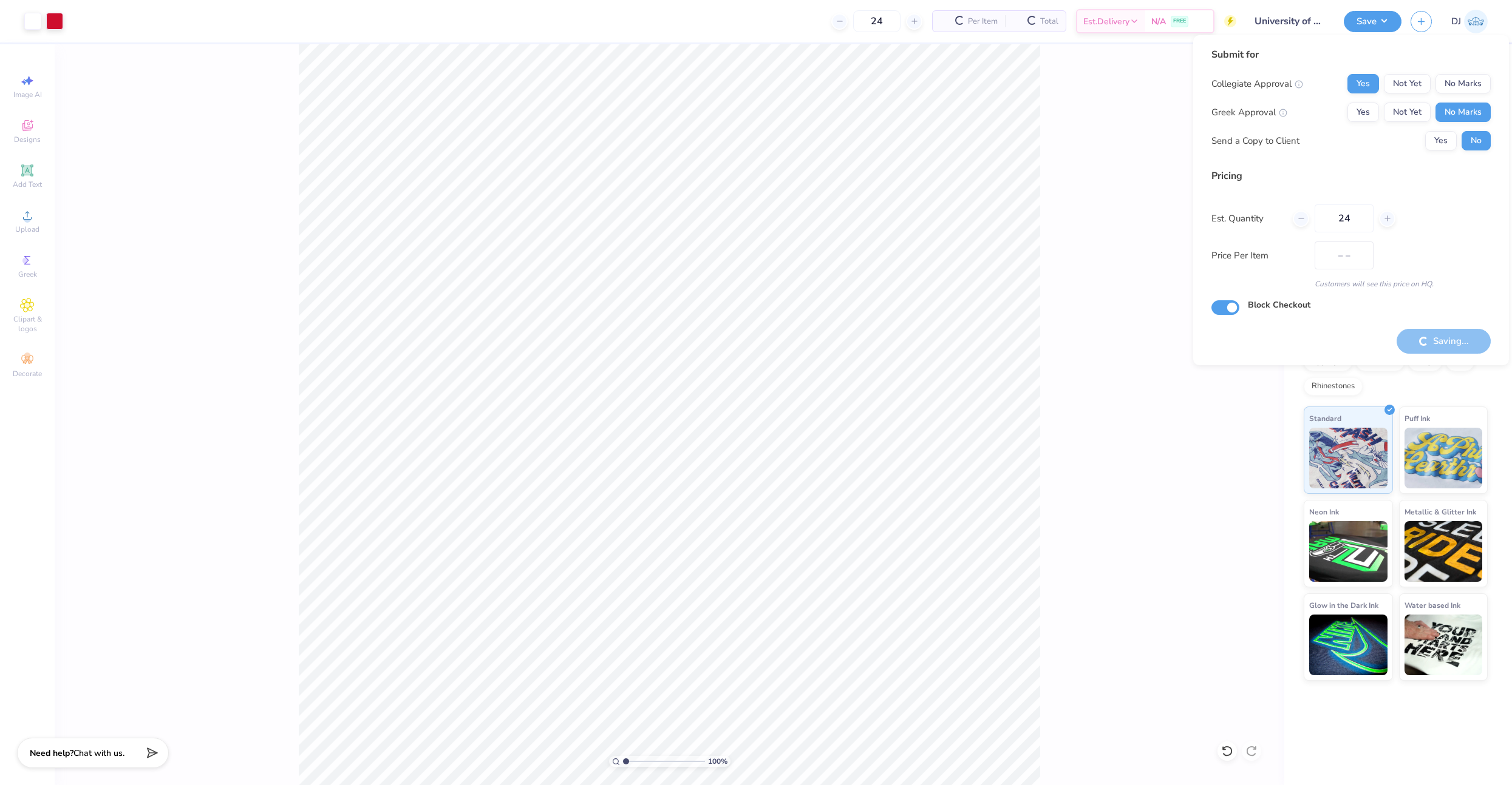
type input "$23.80"
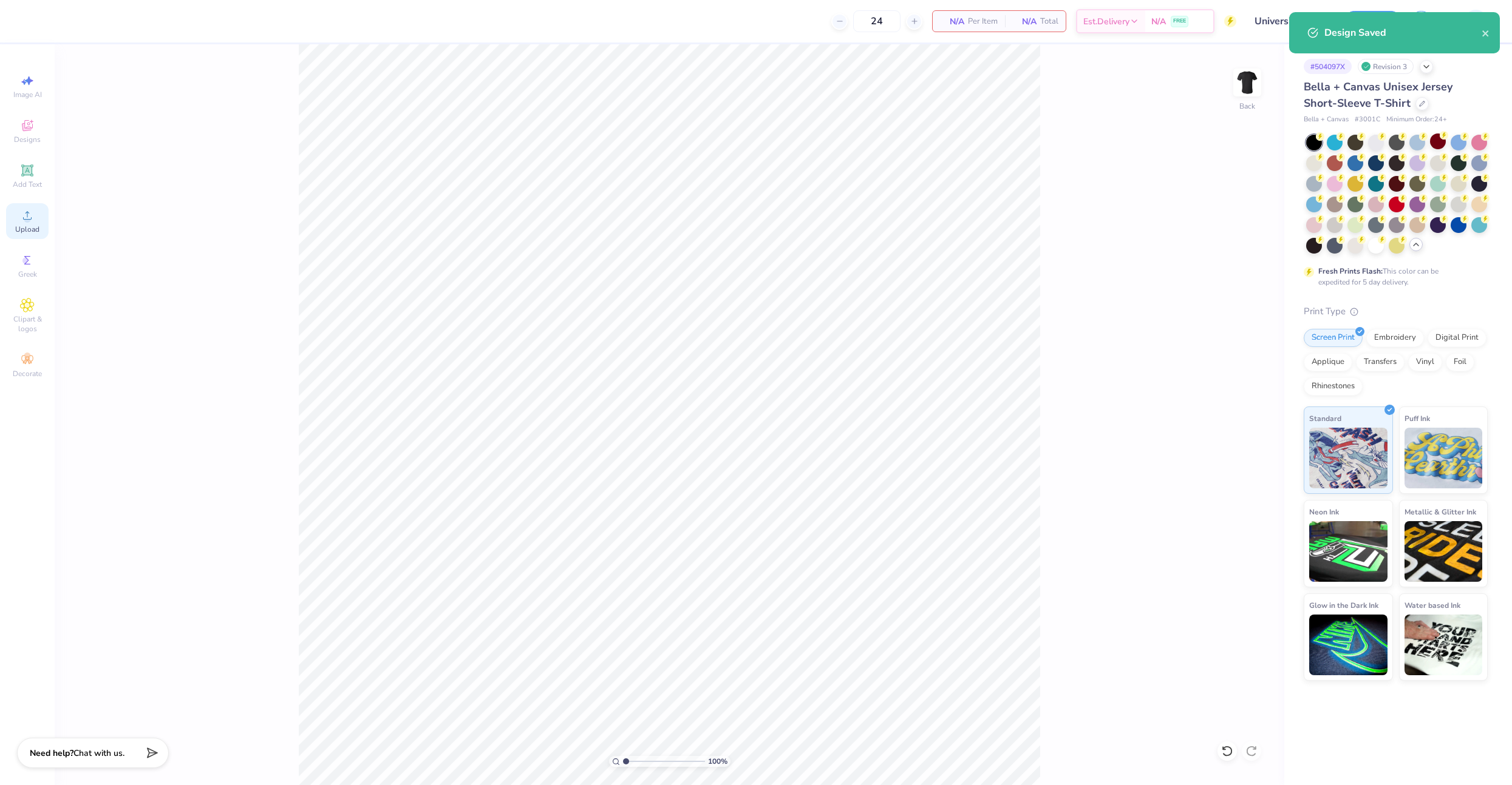
click at [20, 221] on icon at bounding box center [27, 215] width 14 height 14
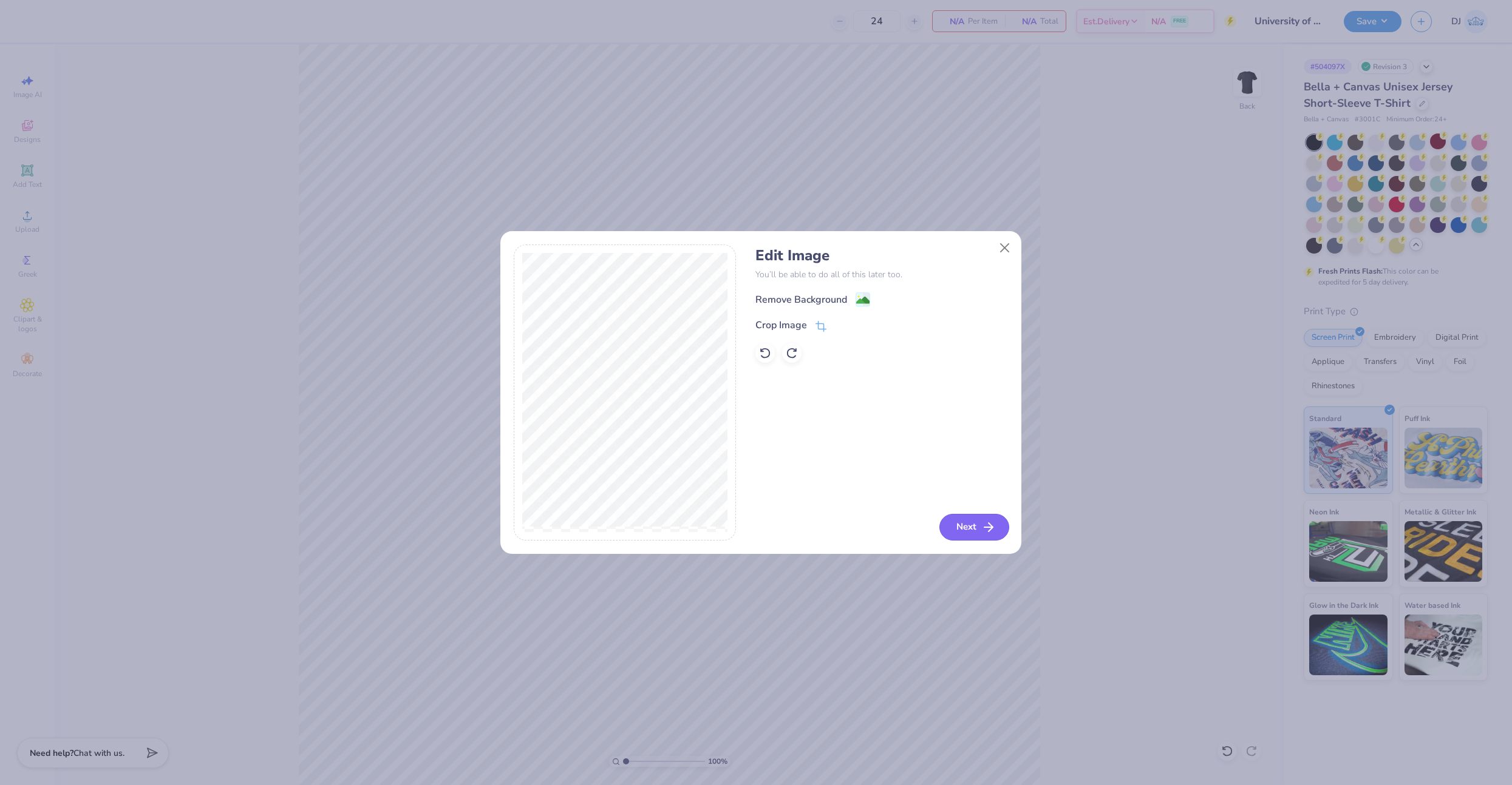
click at [965, 522] on button "Next" at bounding box center [974, 527] width 70 height 26
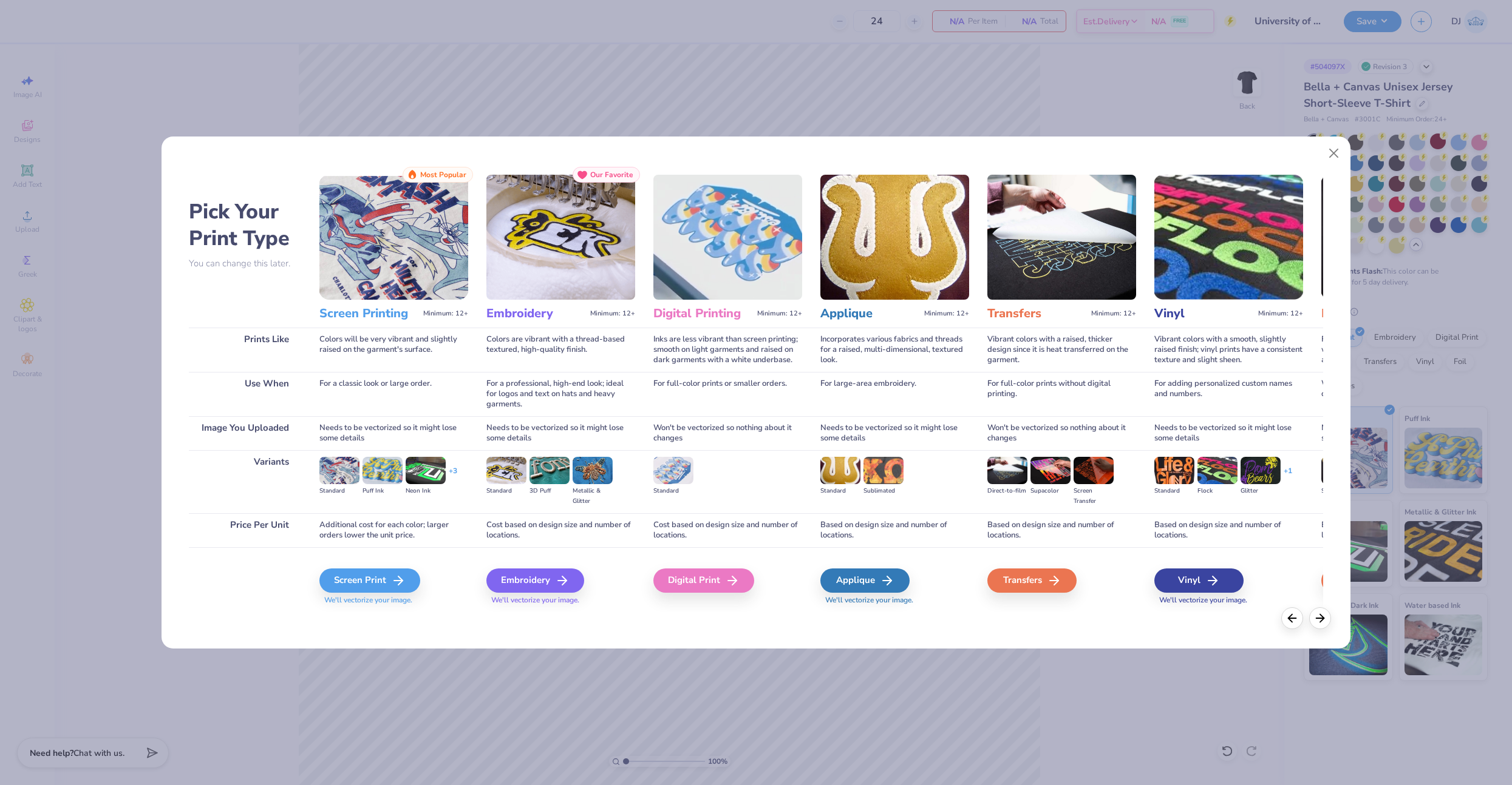
click at [988, 535] on div "Based on design size and number of locations." at bounding box center [1061, 530] width 149 height 34
drag, startPoint x: 349, startPoint y: 567, endPoint x: 355, endPoint y: 573, distance: 8.5
click at [349, 567] on div "Screen Print We'll vectorize your image." at bounding box center [393, 580] width 149 height 65
click at [356, 576] on div "Screen Print" at bounding box center [372, 581] width 101 height 24
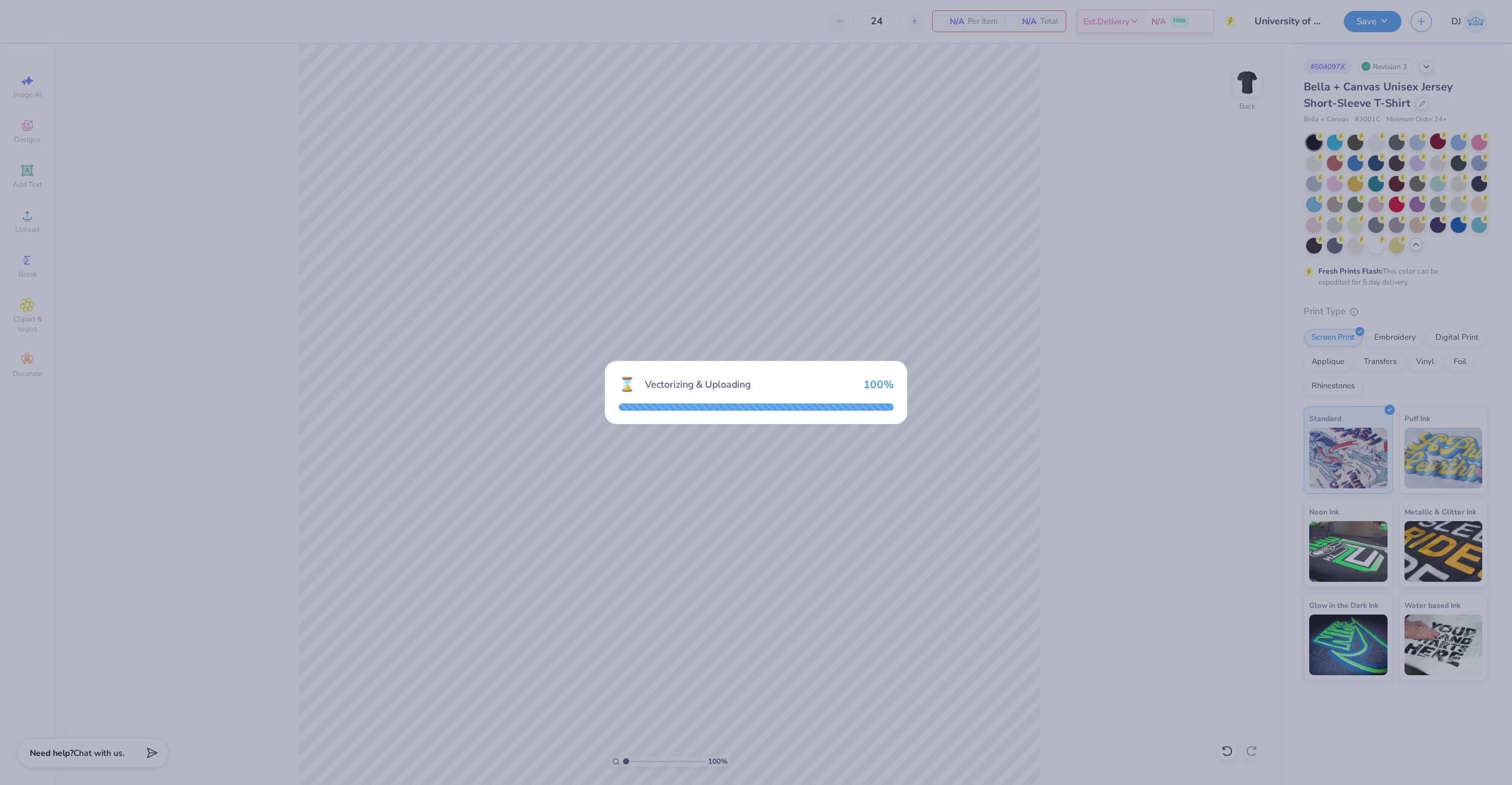
click at [1378, 248] on div "⌛ Vectorizing & Uploading 100 %" at bounding box center [756, 392] width 1512 height 785
click at [1132, 117] on div "⌛ Vectorizing & Uploading 100 %" at bounding box center [756, 392] width 1512 height 785
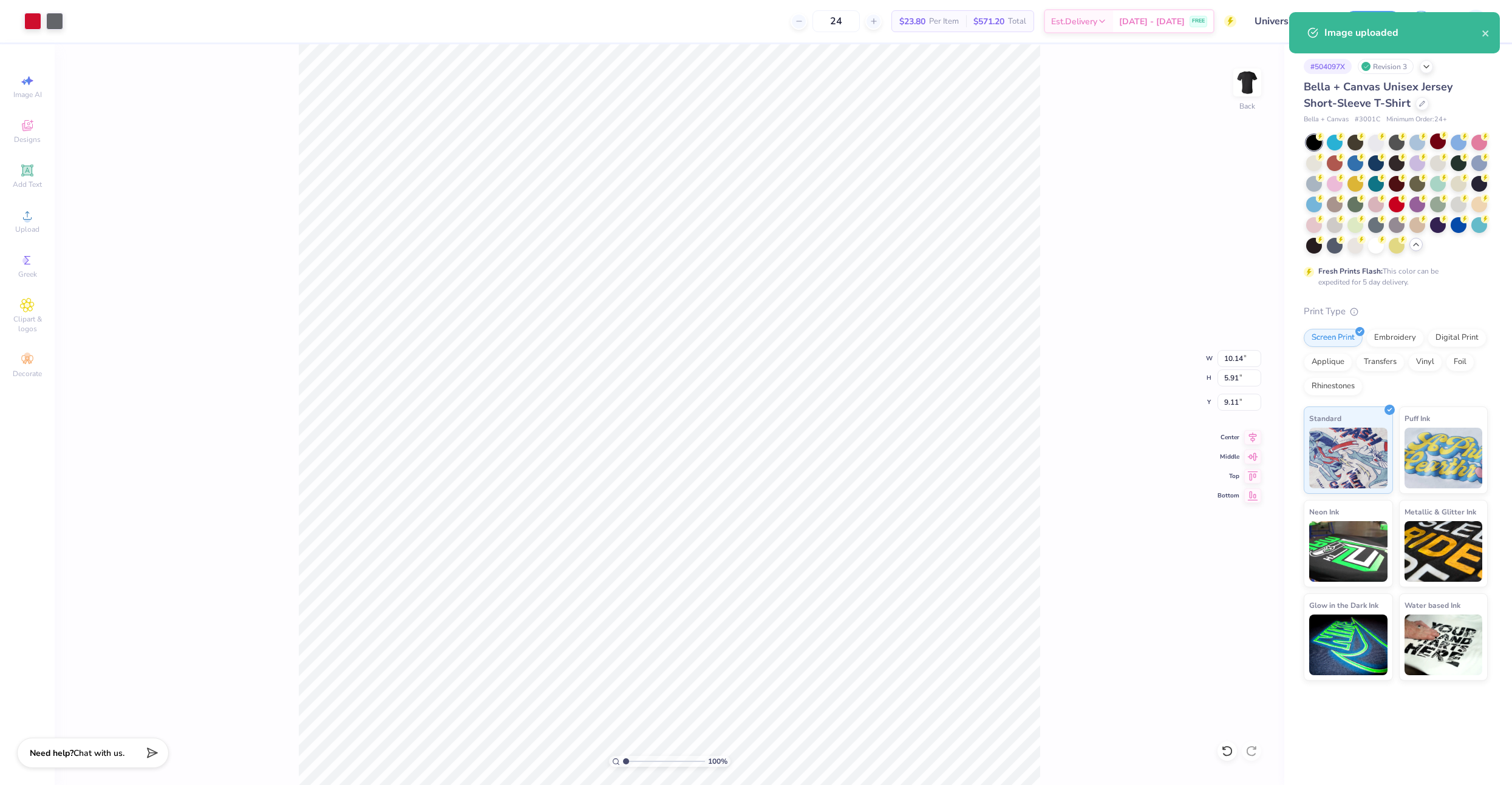
type input "10.14"
type input "5.91"
click at [1376, 247] on div at bounding box center [1375, 244] width 16 height 16
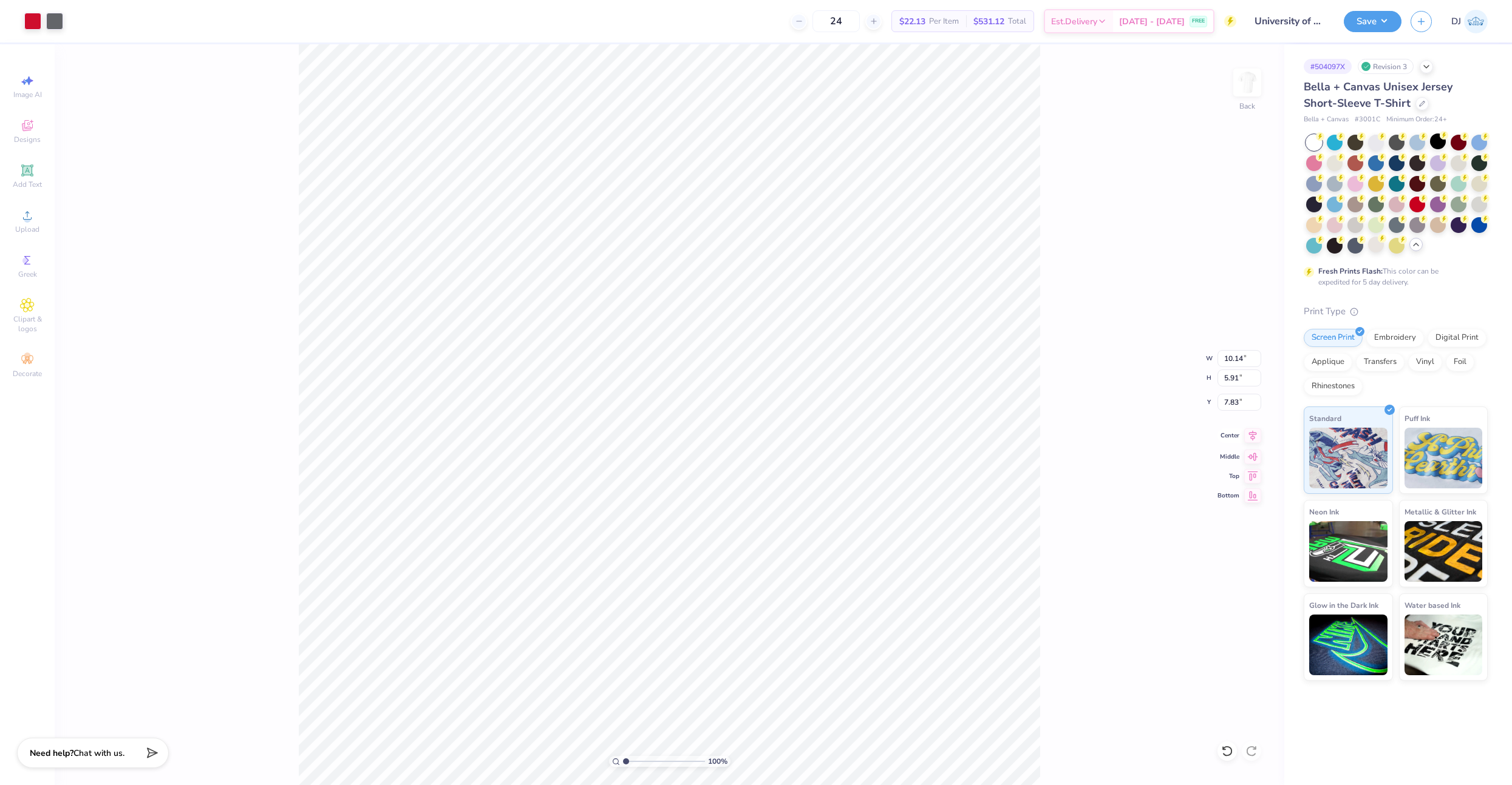
click at [1252, 437] on icon at bounding box center [1252, 435] width 17 height 14
click at [1235, 403] on input "7.83" at bounding box center [1239, 402] width 44 height 17
type input "3.00"
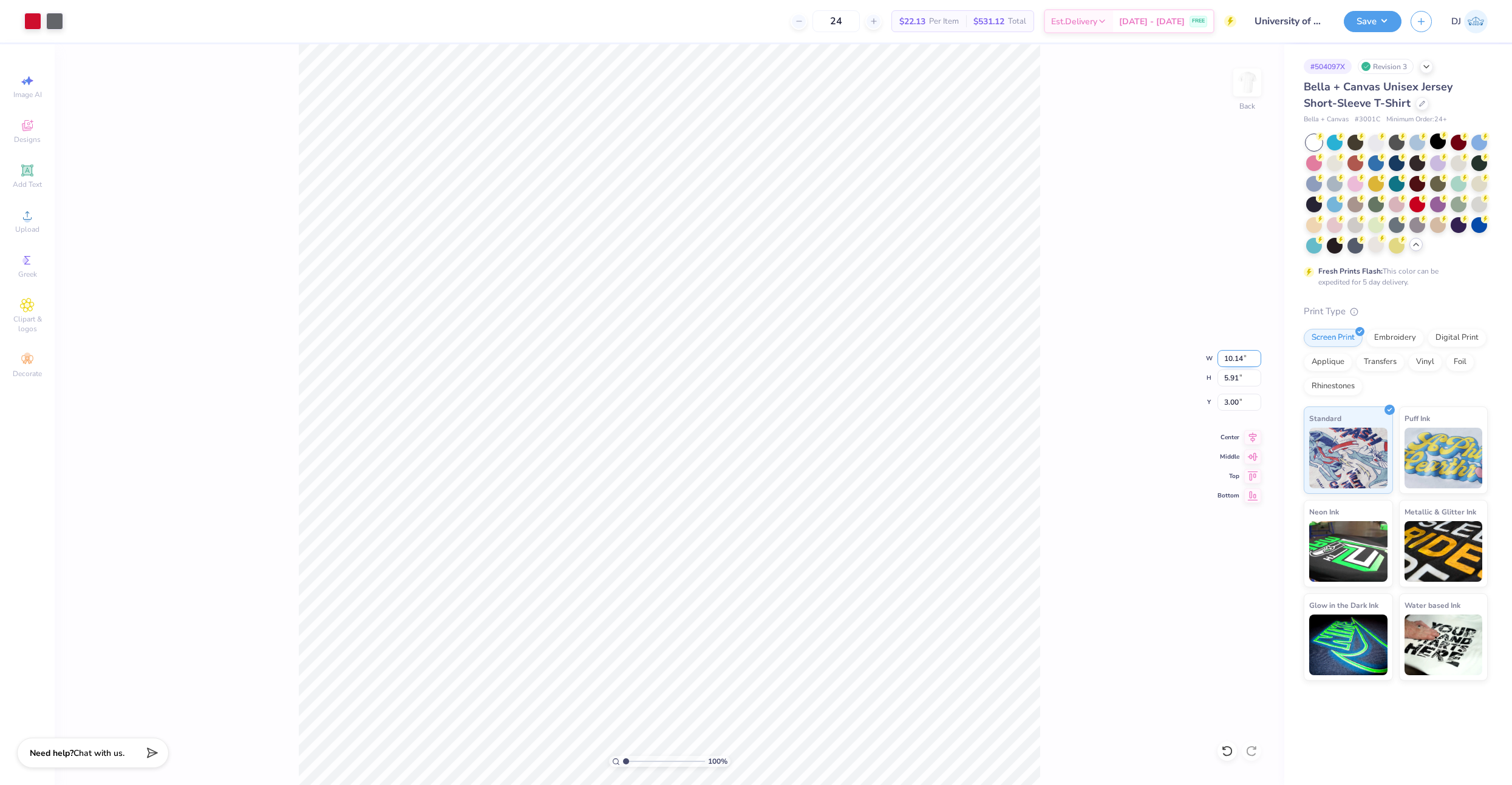
click at [1228, 360] on input "10.14" at bounding box center [1239, 358] width 44 height 17
type input "10.00"
type input "5.83"
click at [1233, 403] on input "3.04" at bounding box center [1239, 402] width 44 height 17
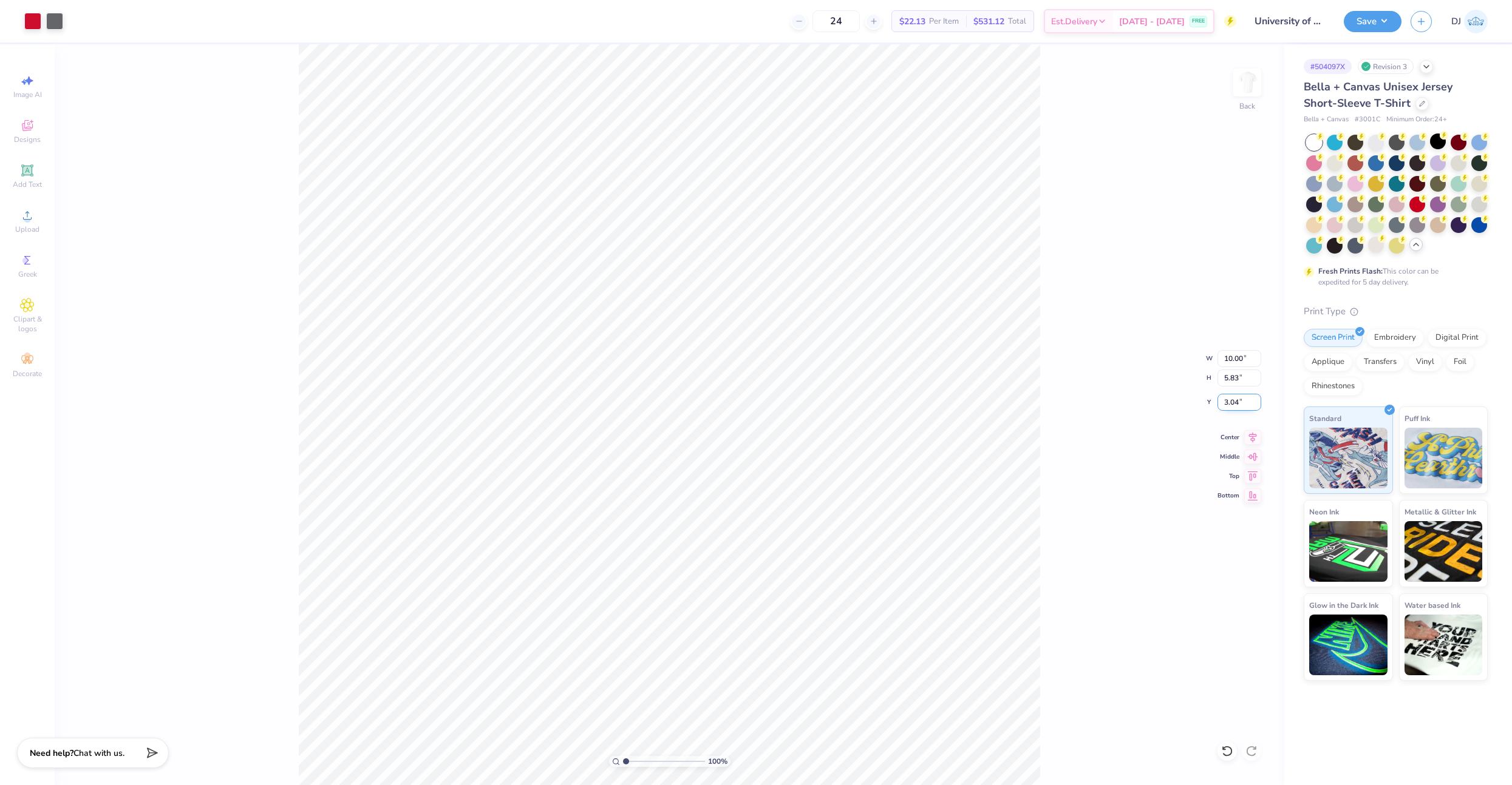
click at [1233, 403] on input "3.04" at bounding box center [1239, 402] width 44 height 17
type input "3.00"
click at [47, 21] on div at bounding box center [54, 20] width 17 height 17
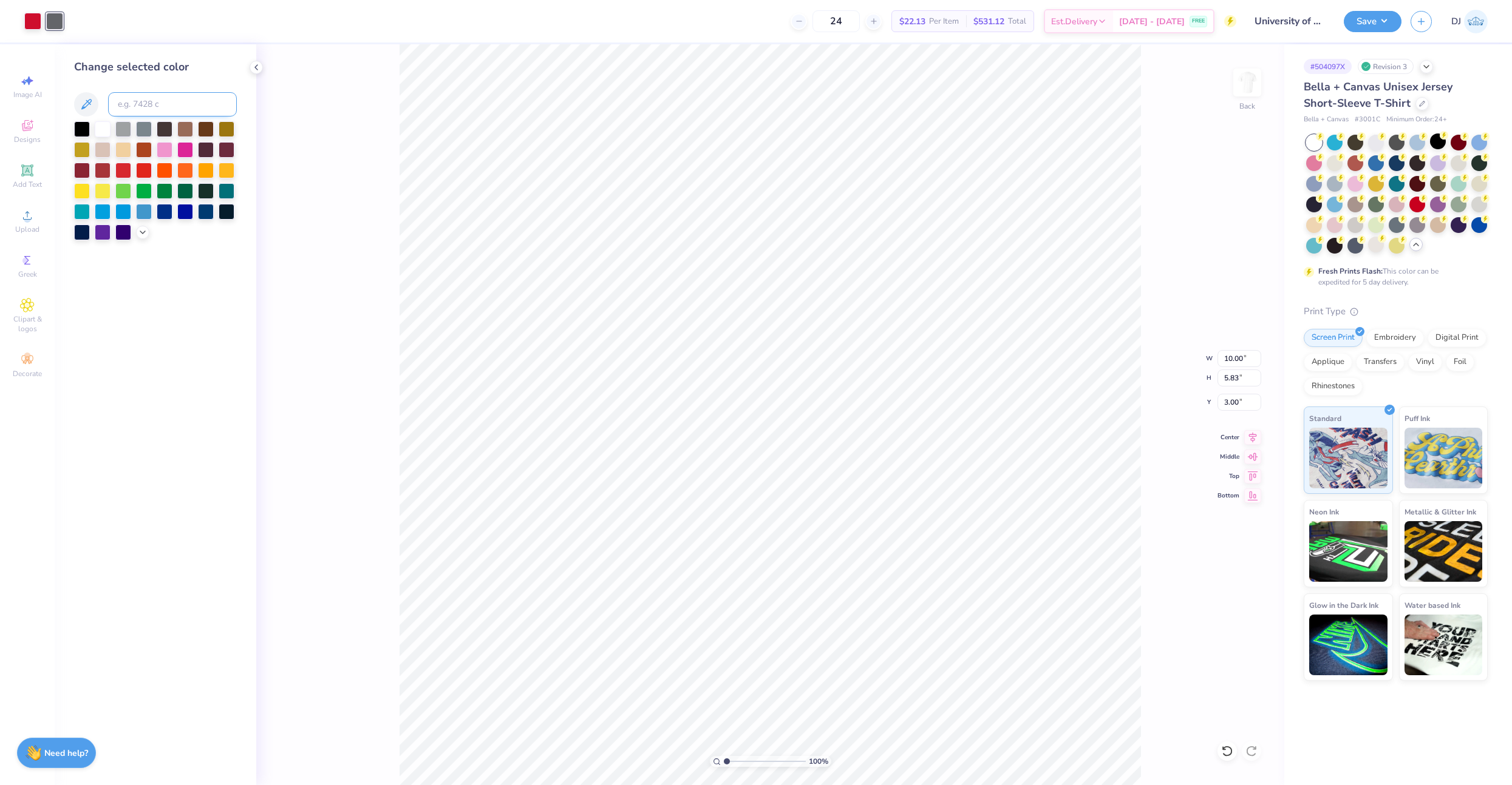
click at [168, 102] on input at bounding box center [172, 104] width 129 height 24
type input "425"
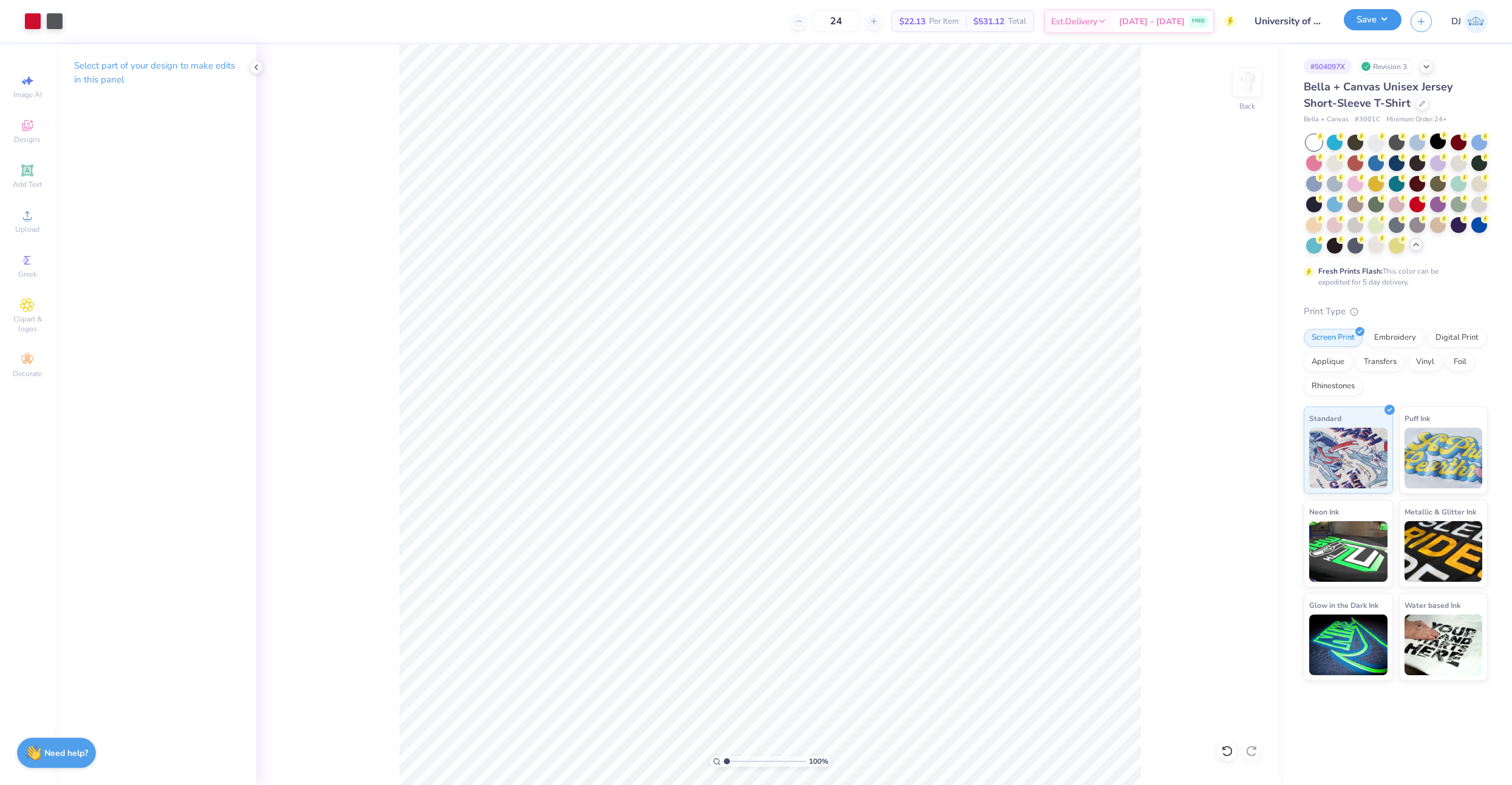
click at [1377, 28] on button "Save" at bounding box center [1372, 20] width 57 height 21
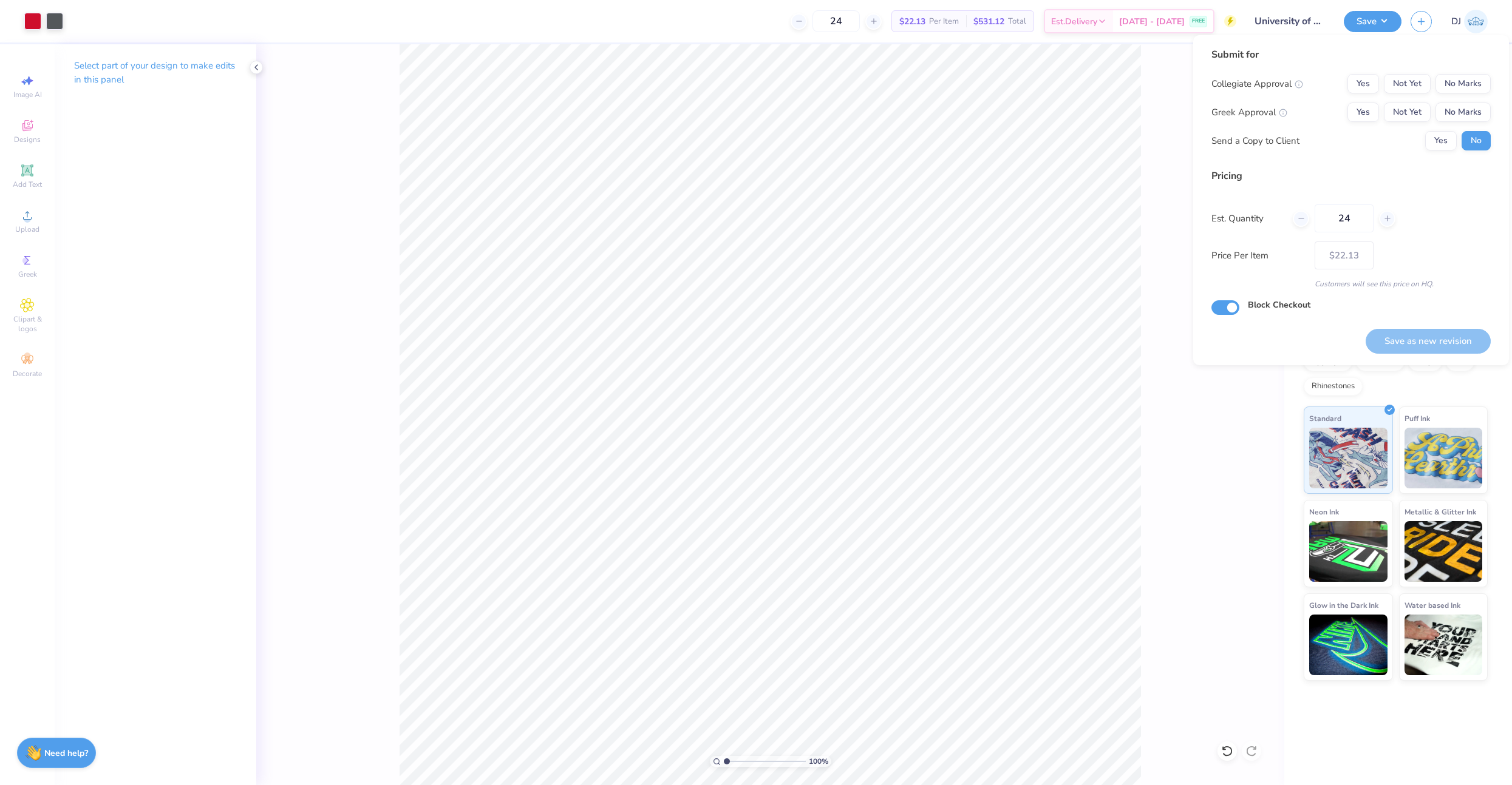
click at [1338, 84] on div "Collegiate Approval Yes Not Yet No Marks" at bounding box center [1351, 84] width 279 height 20
click at [1360, 86] on button "Yes" at bounding box center [1363, 84] width 32 height 20
click at [1483, 126] on div "Collegiate Approval Yes Not Yet No Marks Greek Approval Yes Not Yet No Marks Se…" at bounding box center [1351, 112] width 279 height 76
click at [1469, 115] on button "No Marks" at bounding box center [1462, 112] width 55 height 20
click at [1424, 332] on button "Save as new revision" at bounding box center [1428, 341] width 125 height 25
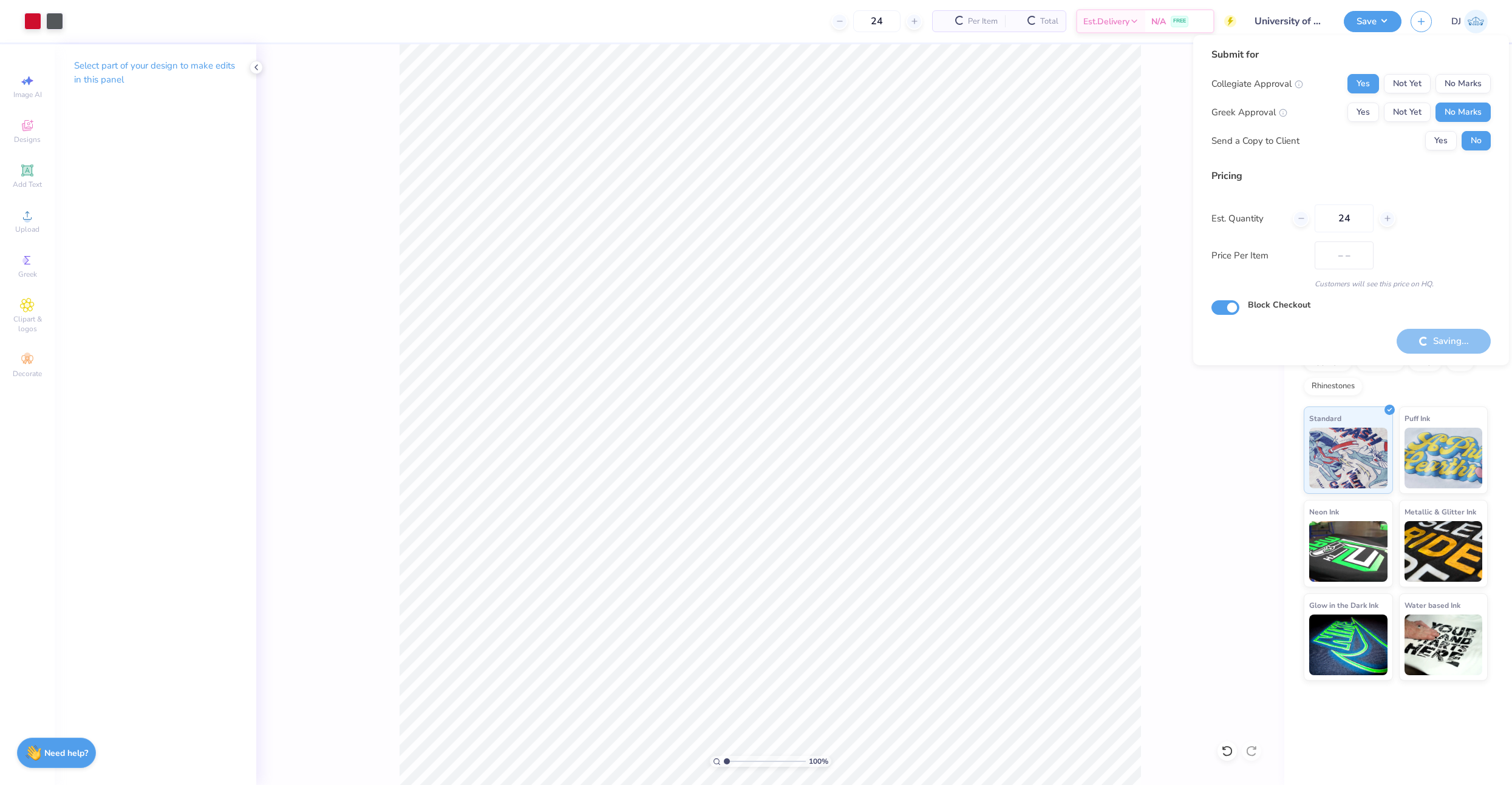
type input "$22.13"
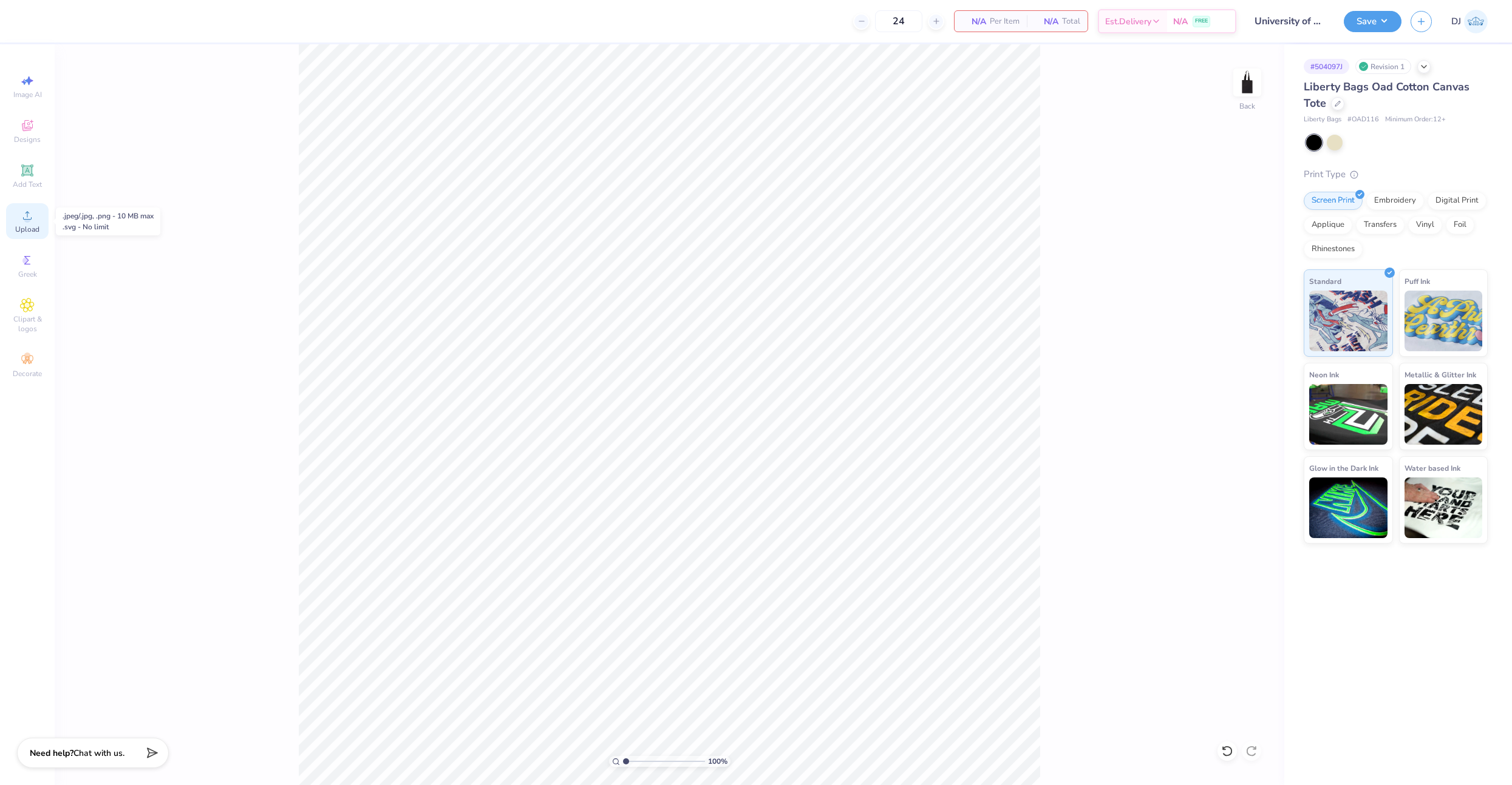
click at [20, 216] on icon at bounding box center [27, 215] width 14 height 14
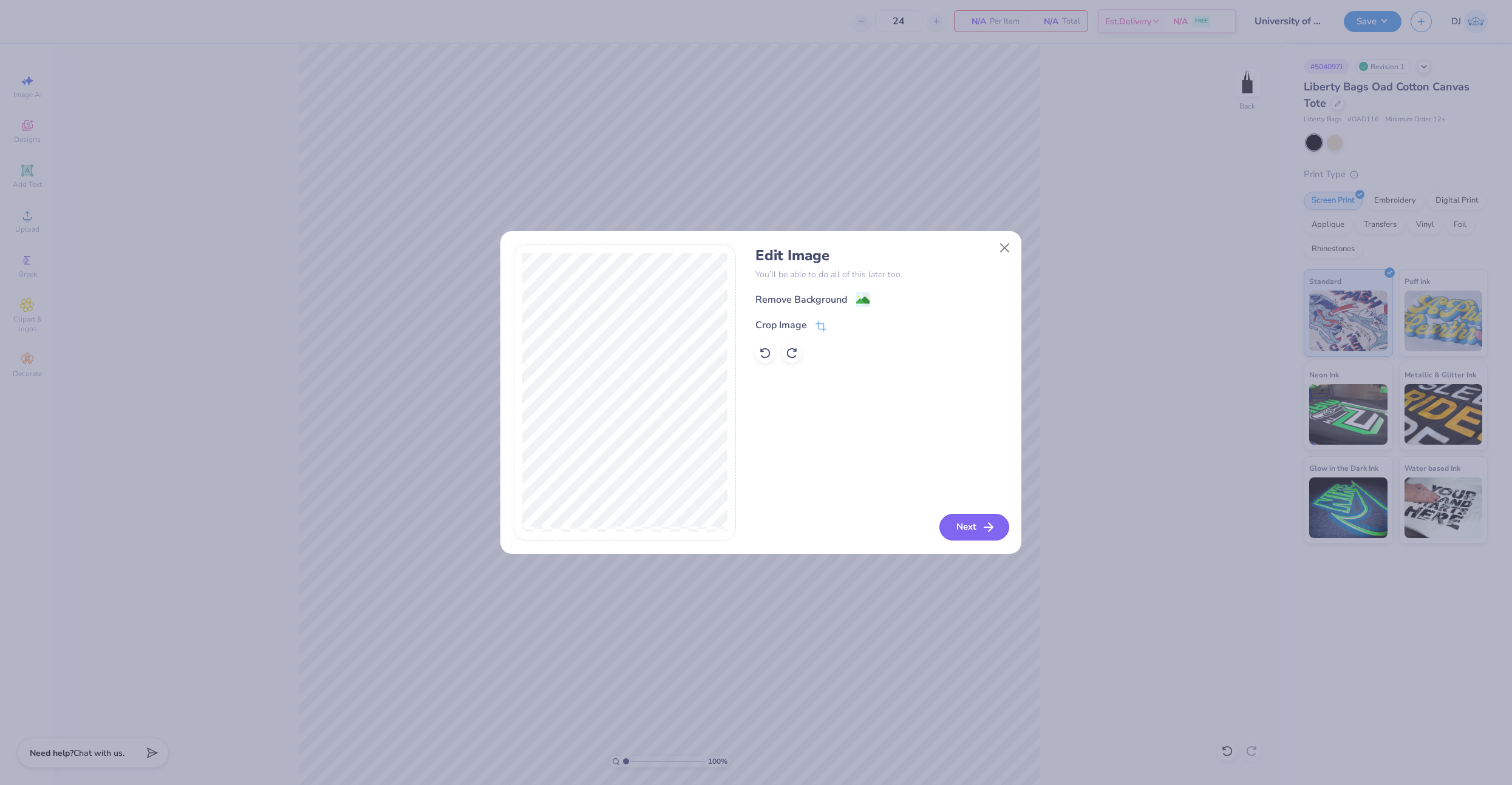
click at [978, 537] on button "Next" at bounding box center [974, 527] width 70 height 26
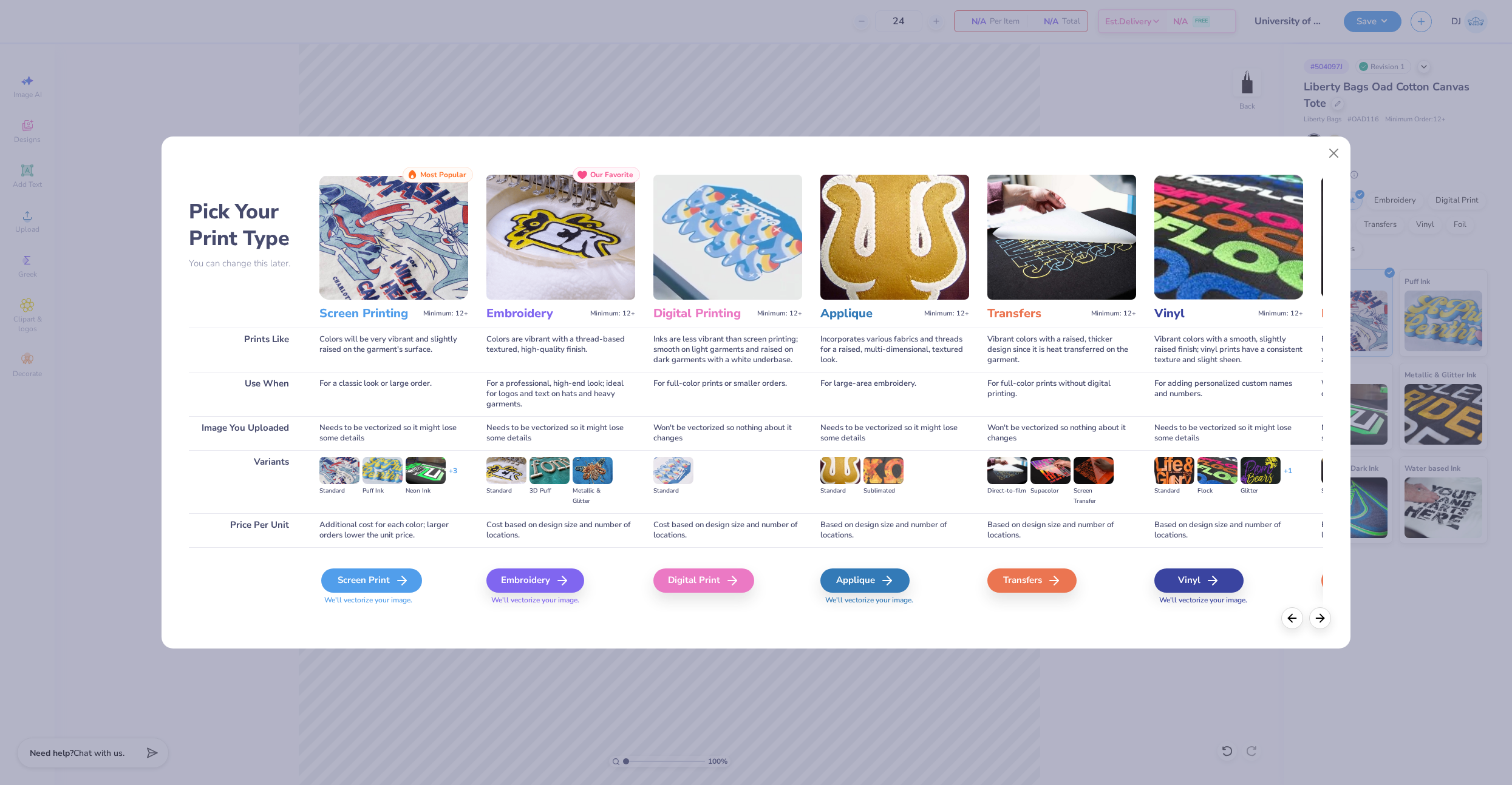
click at [353, 578] on div "Screen Print" at bounding box center [372, 581] width 101 height 24
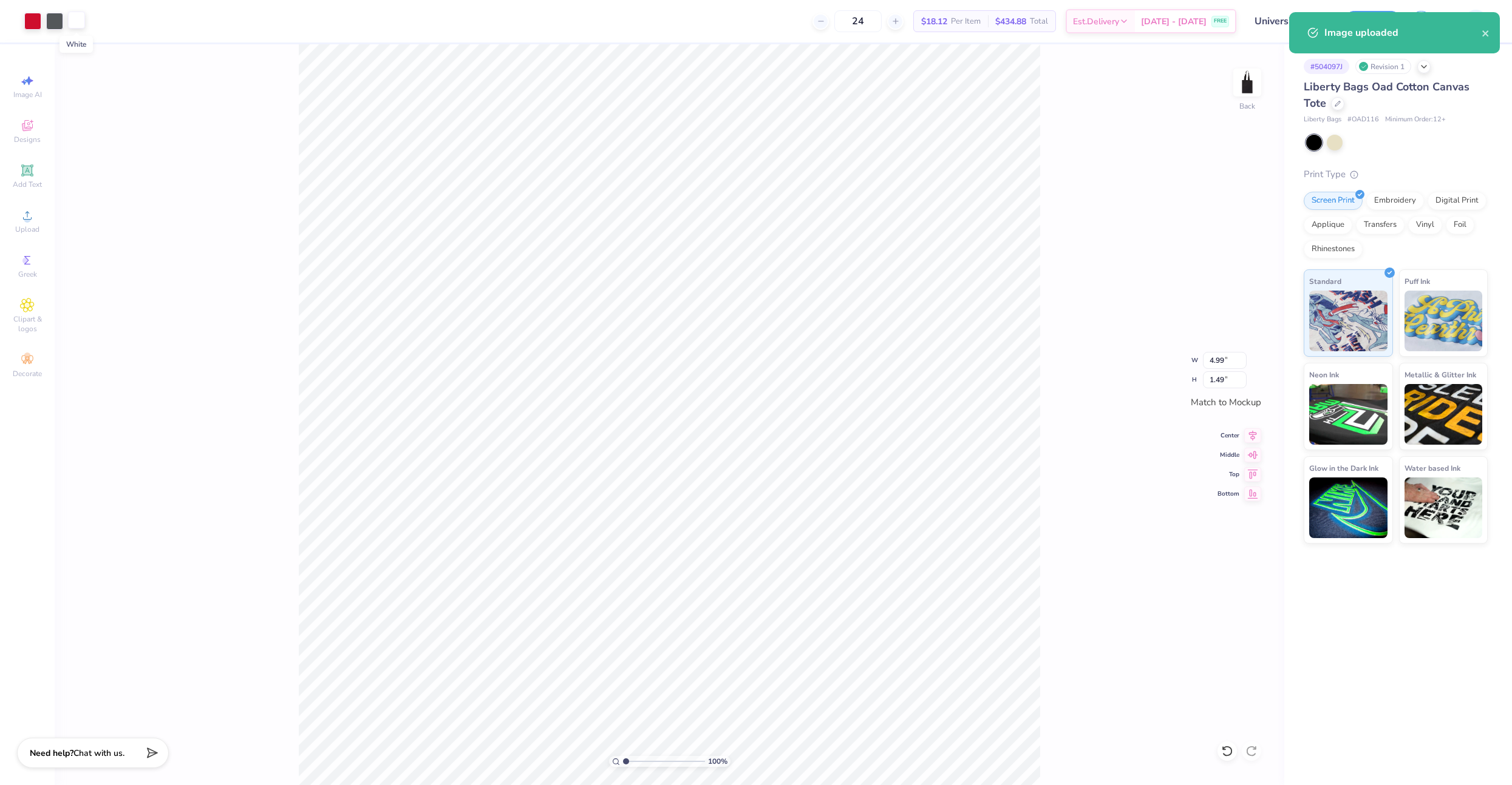
click at [75, 26] on div at bounding box center [76, 20] width 17 height 17
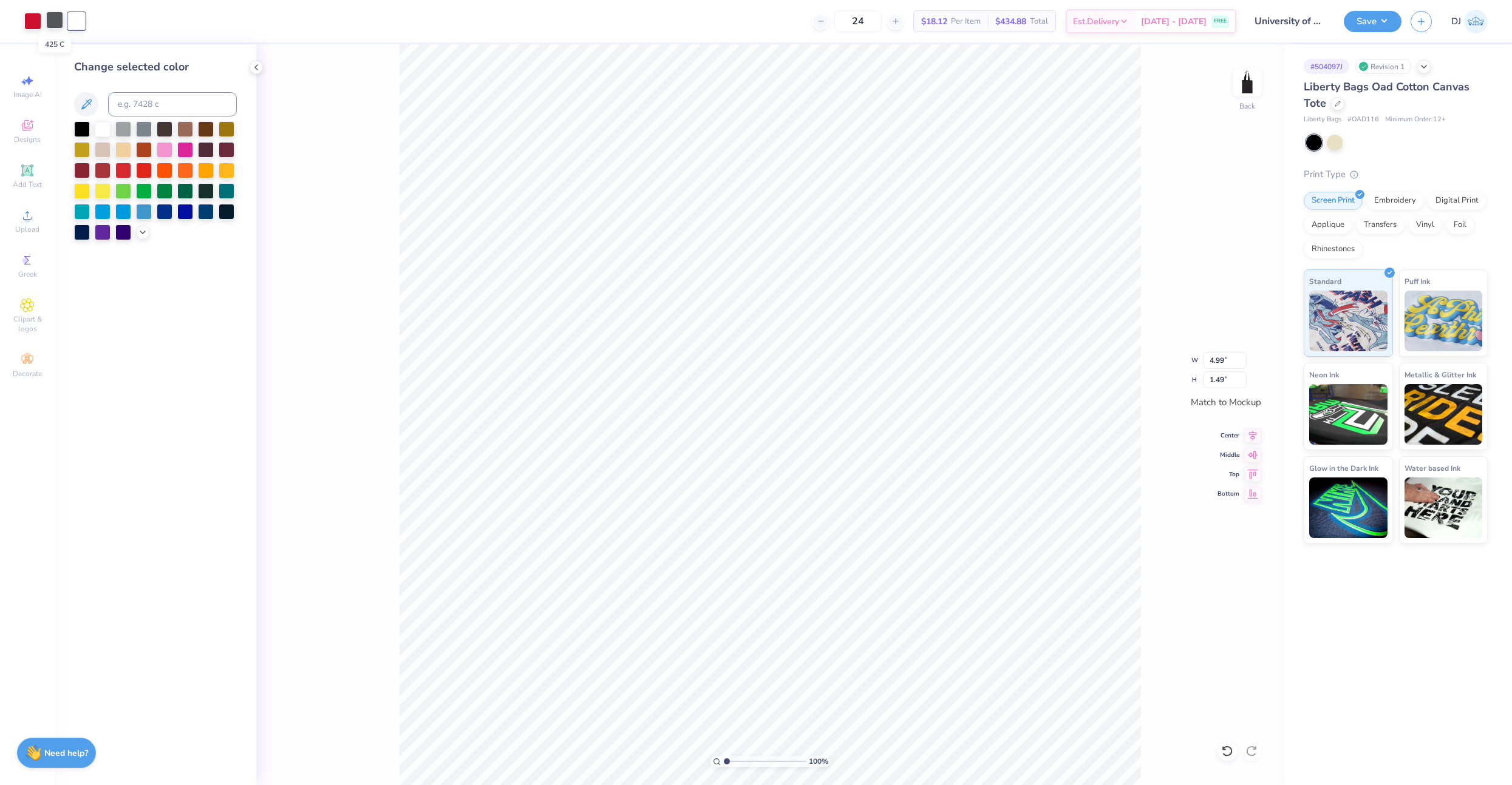
click at [48, 23] on div at bounding box center [54, 20] width 17 height 17
click at [99, 128] on div at bounding box center [103, 127] width 16 height 16
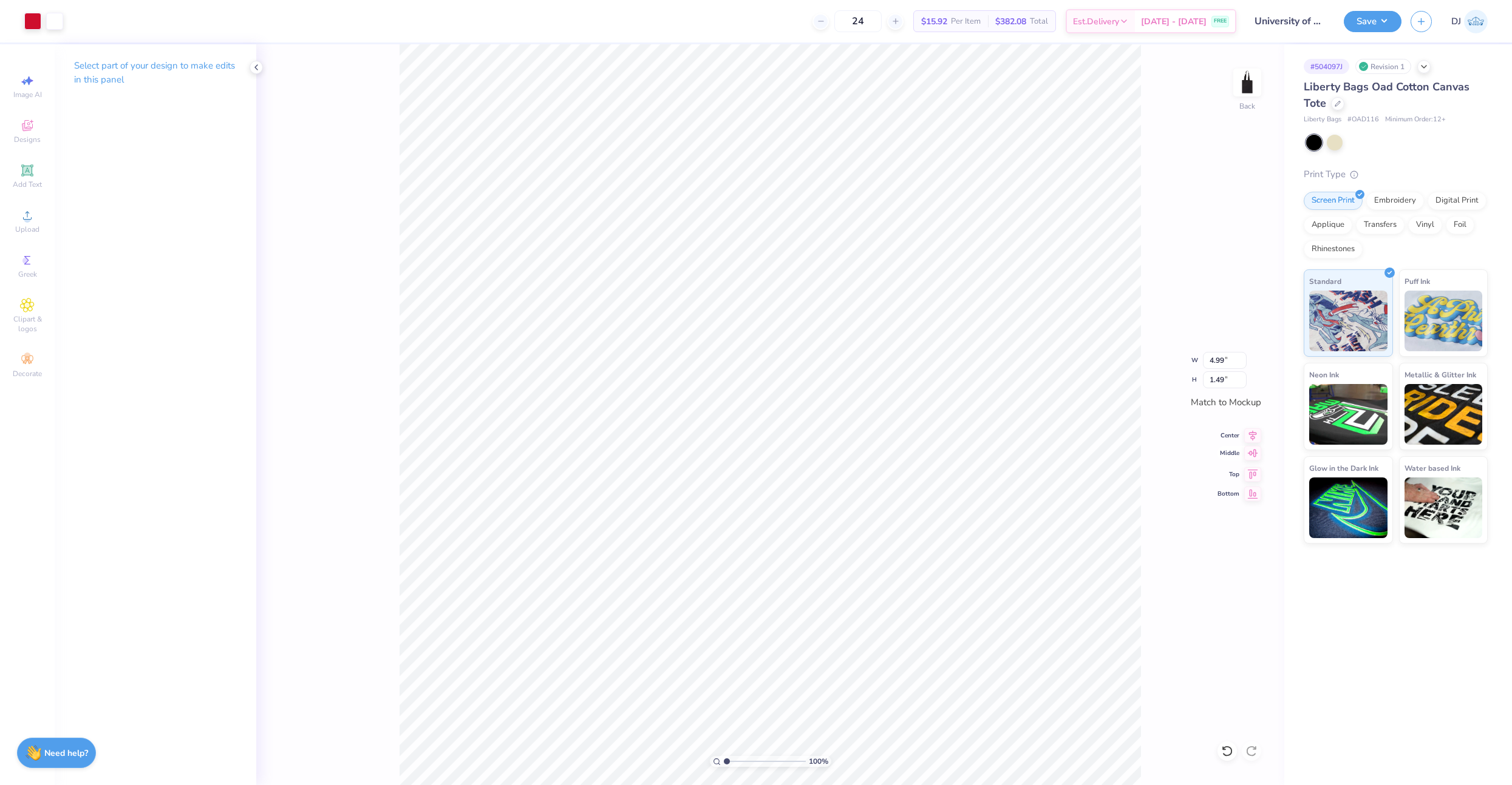
click at [1250, 455] on icon at bounding box center [1252, 452] width 17 height 14
click at [1256, 431] on icon at bounding box center [1252, 434] width 17 height 14
click at [1252, 435] on icon at bounding box center [1252, 434] width 8 height 11
click at [1253, 454] on icon at bounding box center [1253, 453] width 11 height 8
click at [1382, 23] on button "Save" at bounding box center [1372, 20] width 57 height 21
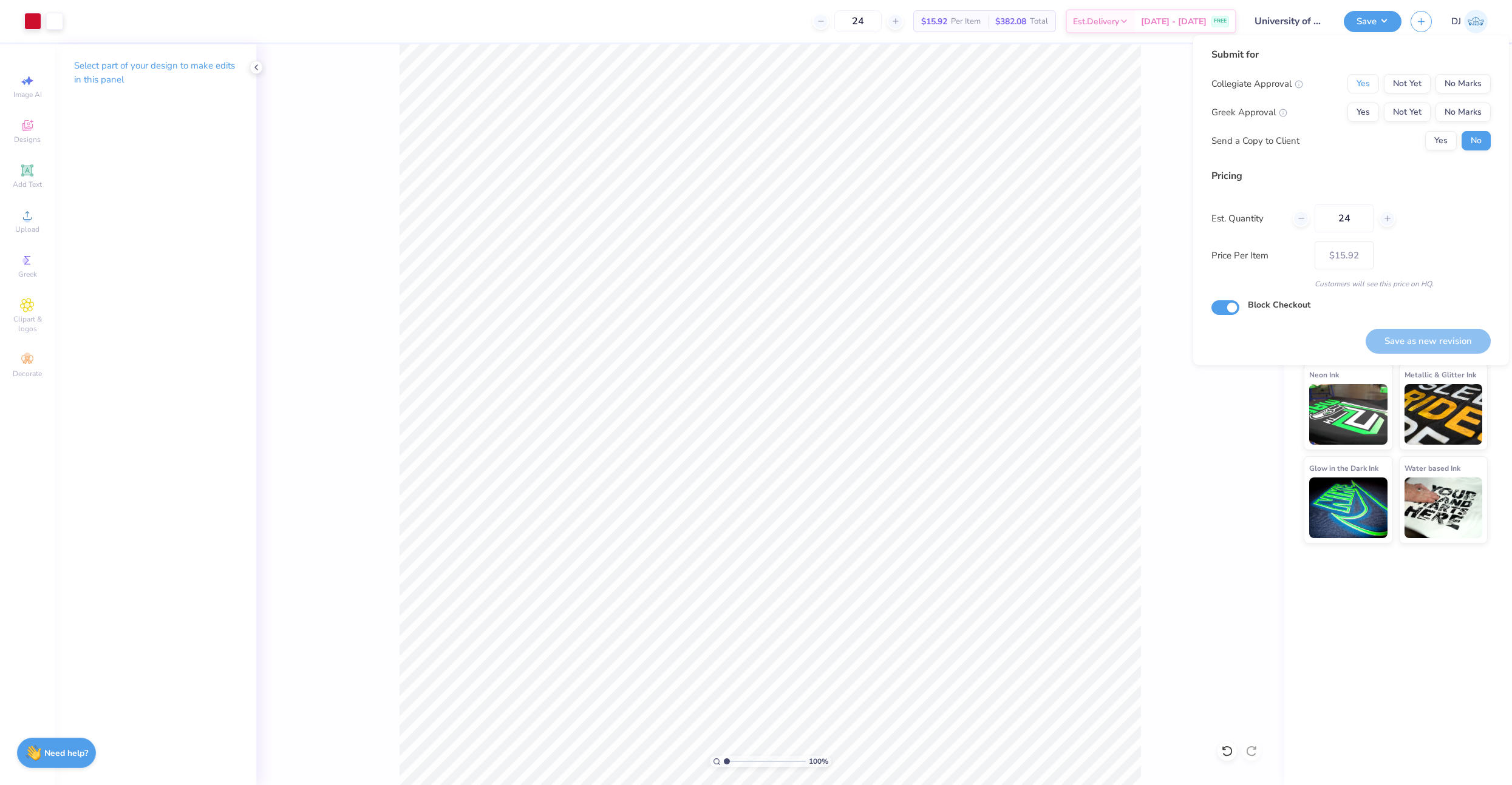
drag, startPoint x: 1361, startPoint y: 82, endPoint x: 1432, endPoint y: 97, distance: 72.6
click at [1362, 82] on button "Yes" at bounding box center [1363, 84] width 32 height 20
click at [1463, 105] on button "No Marks" at bounding box center [1462, 112] width 55 height 20
click at [1425, 348] on button "Save as new revision" at bounding box center [1428, 341] width 125 height 25
type input "$15.92"
